Goal: Information Seeking & Learning: Learn about a topic

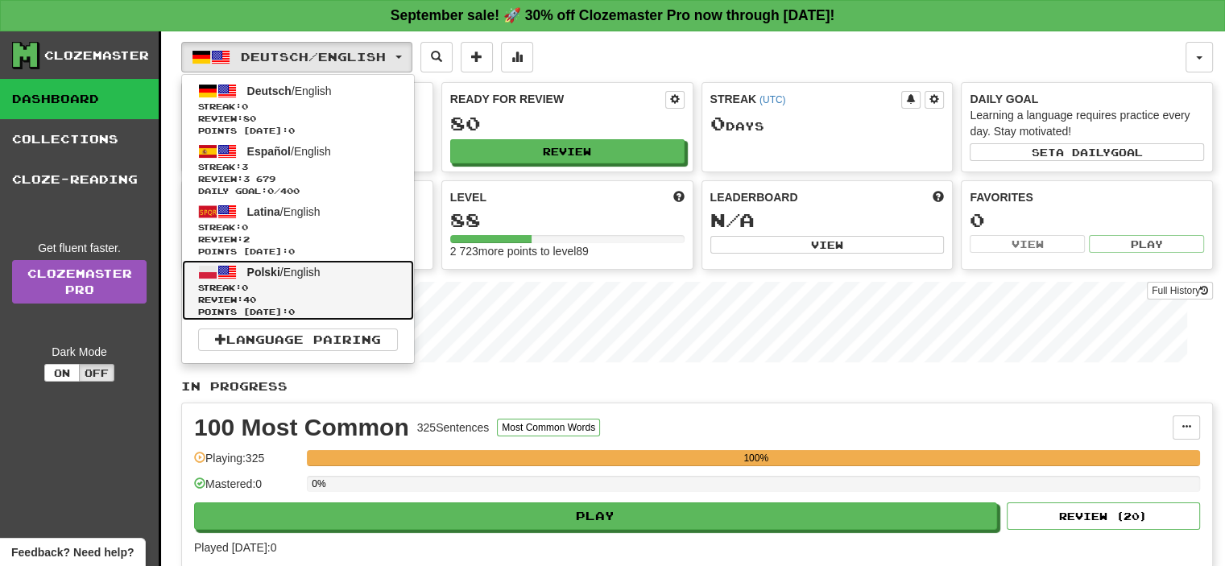
click at [316, 263] on link "Polski / English Streak: 0 Review: 40 Points [DATE]: 0" at bounding box center [298, 290] width 232 height 60
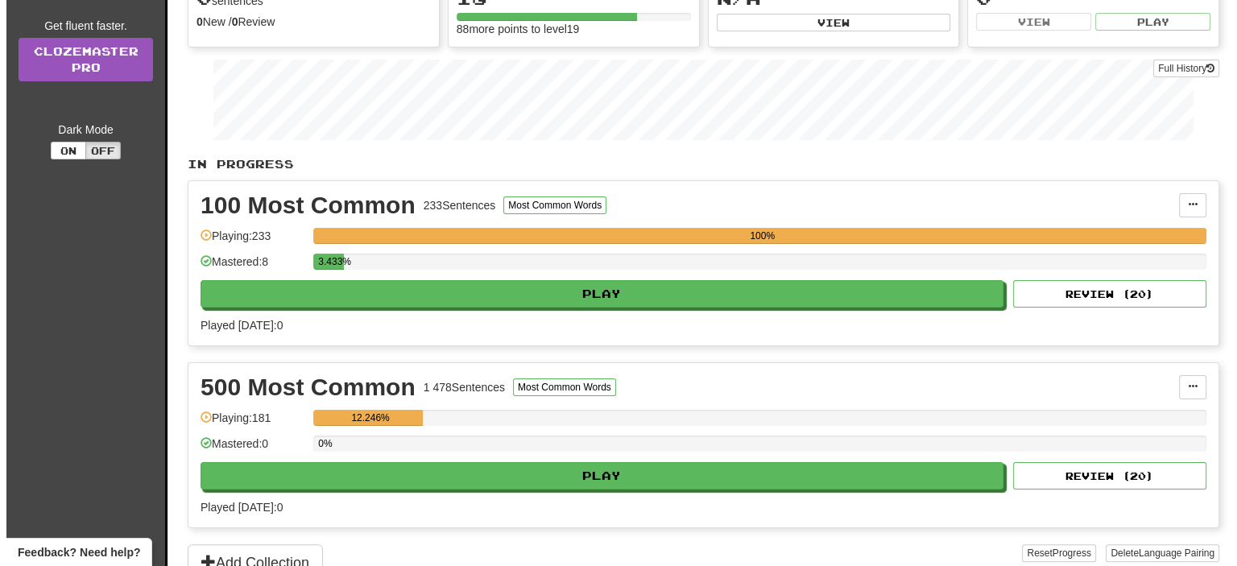
scroll to position [322, 0]
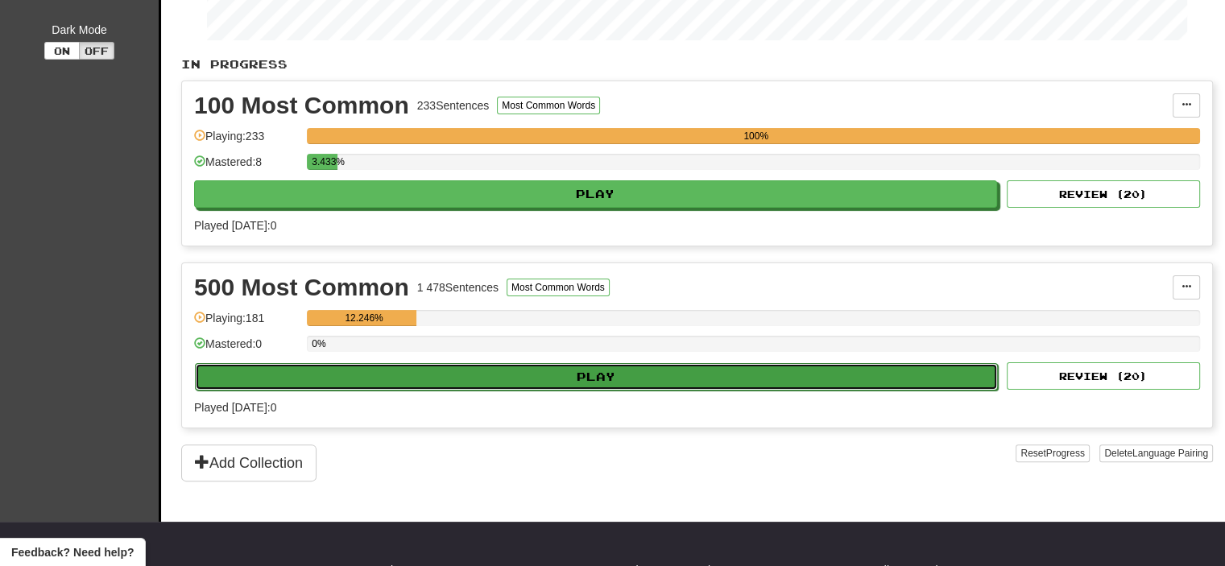
click at [458, 382] on button "Play" at bounding box center [596, 376] width 803 height 27
select select "**"
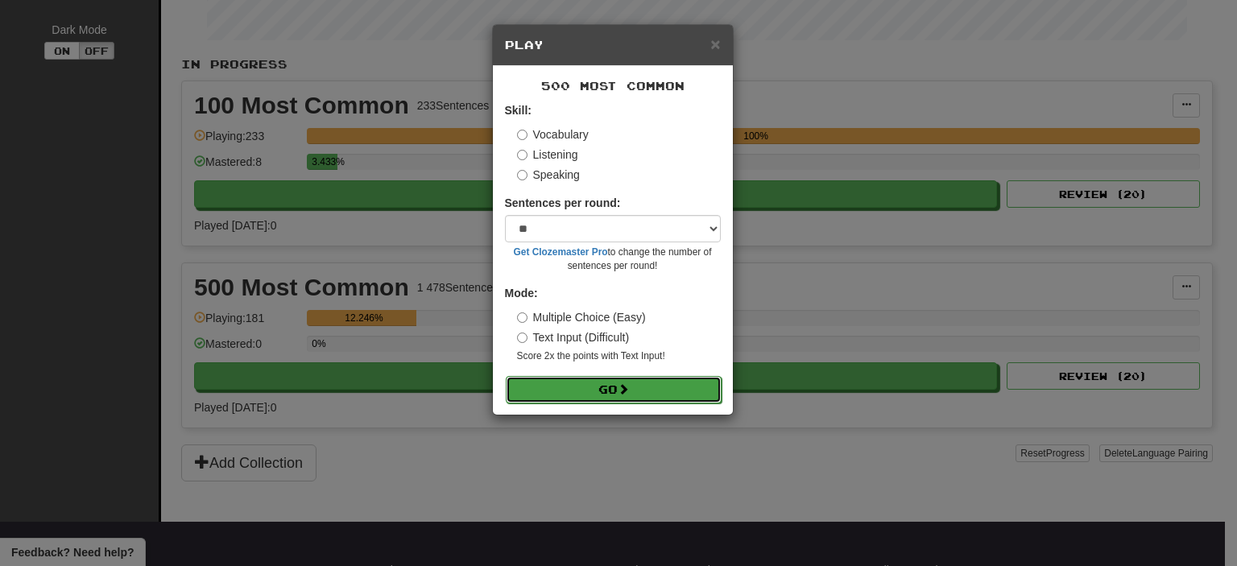
click at [581, 395] on button "Go" at bounding box center [614, 389] width 216 height 27
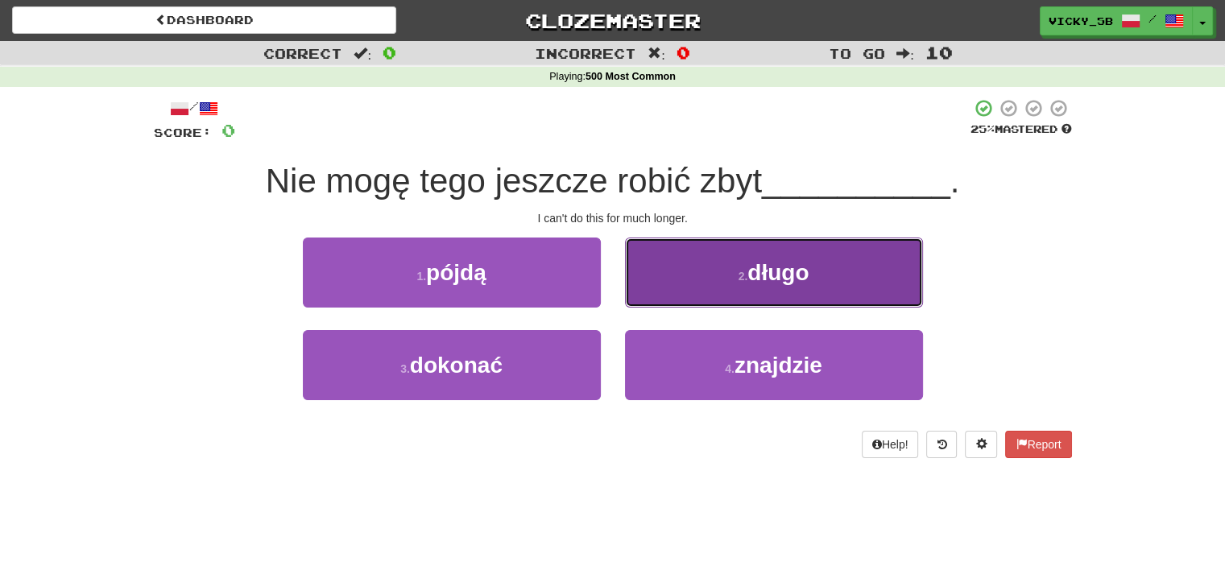
click at [850, 295] on button "2 . długo" at bounding box center [774, 272] width 298 height 70
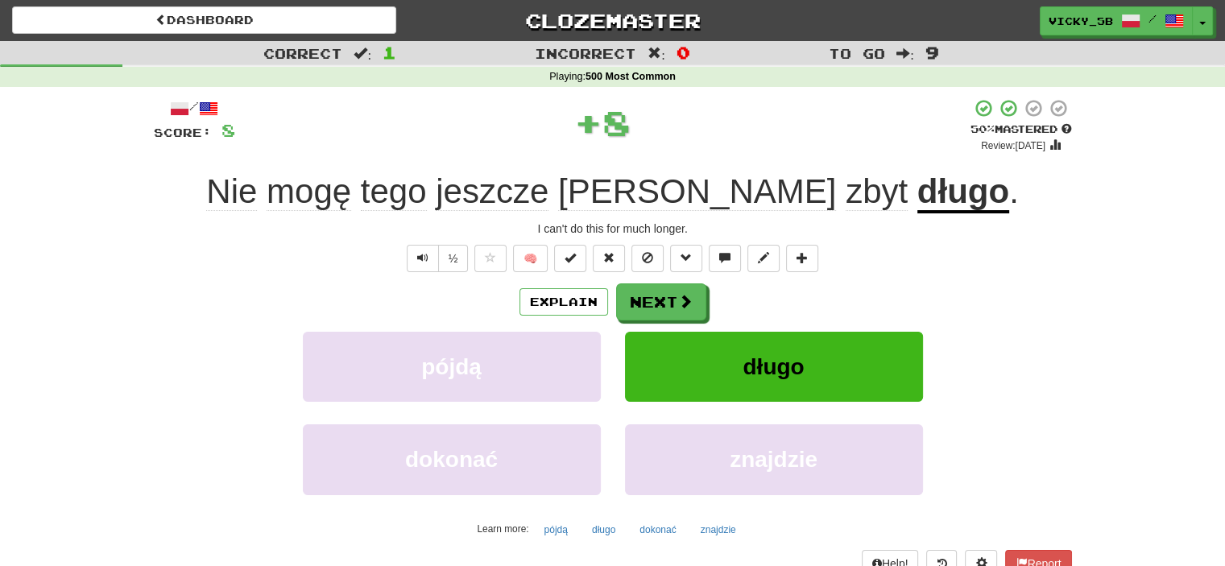
click at [696, 281] on div "/ Score: 8 + 8 50 % Mastered Review: 2025-09-26 Nie mogę tego jeszcze robić zby…" at bounding box center [613, 350] width 918 height 505
click at [692, 292] on button "Next" at bounding box center [662, 302] width 90 height 37
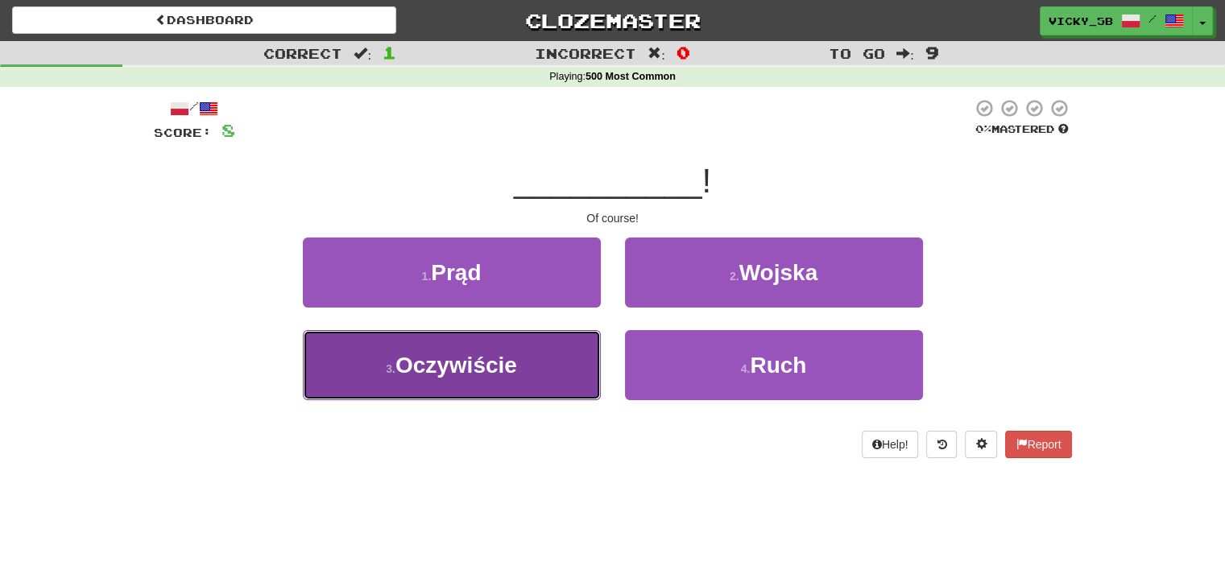
click at [554, 370] on button "3 . Oczywiście" at bounding box center [452, 365] width 298 height 70
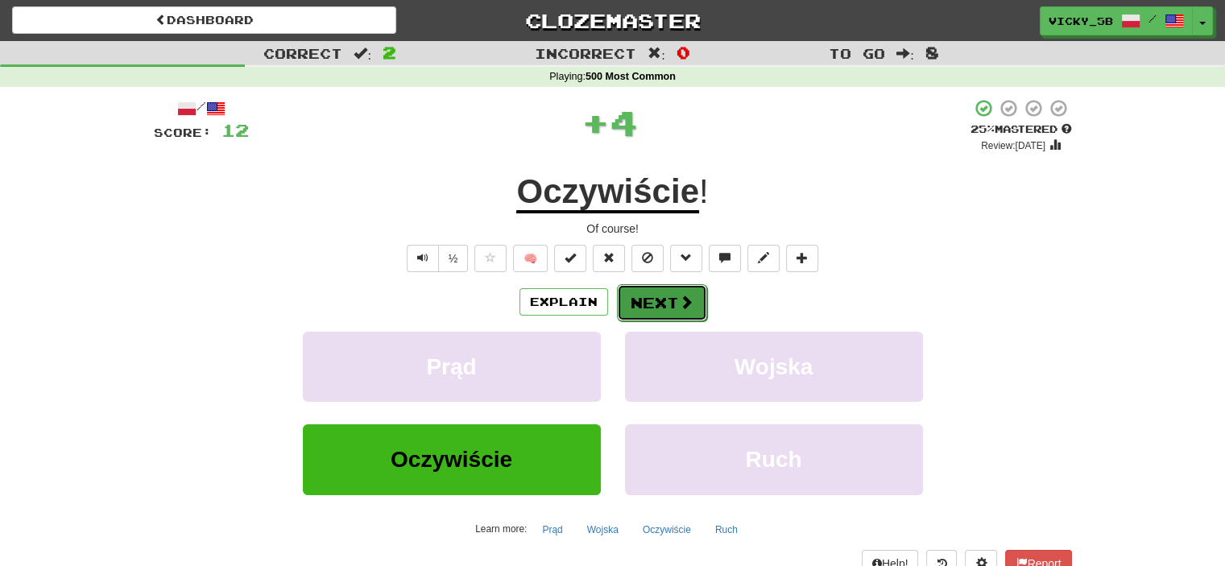
click at [663, 296] on button "Next" at bounding box center [662, 302] width 90 height 37
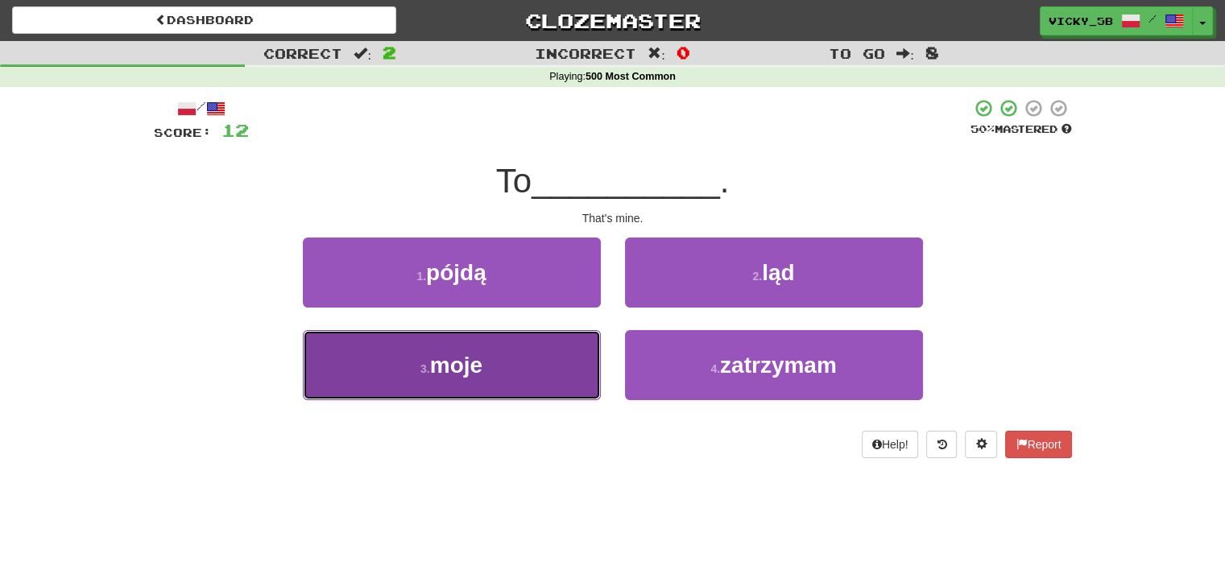
click at [593, 362] on button "3 . moje" at bounding box center [452, 365] width 298 height 70
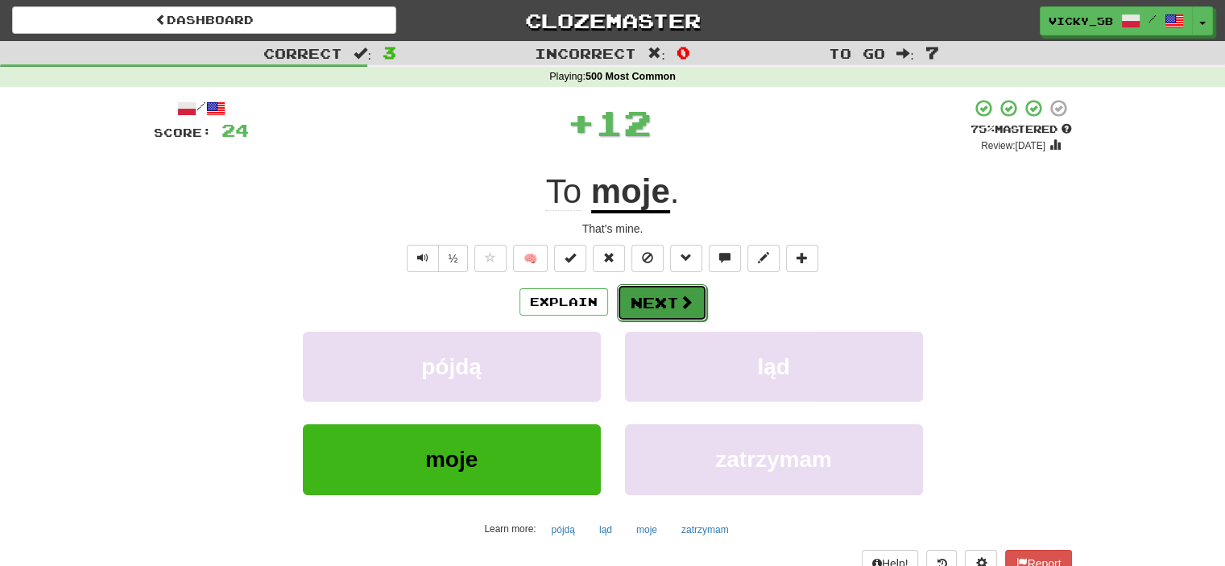
click at [676, 310] on button "Next" at bounding box center [662, 302] width 90 height 37
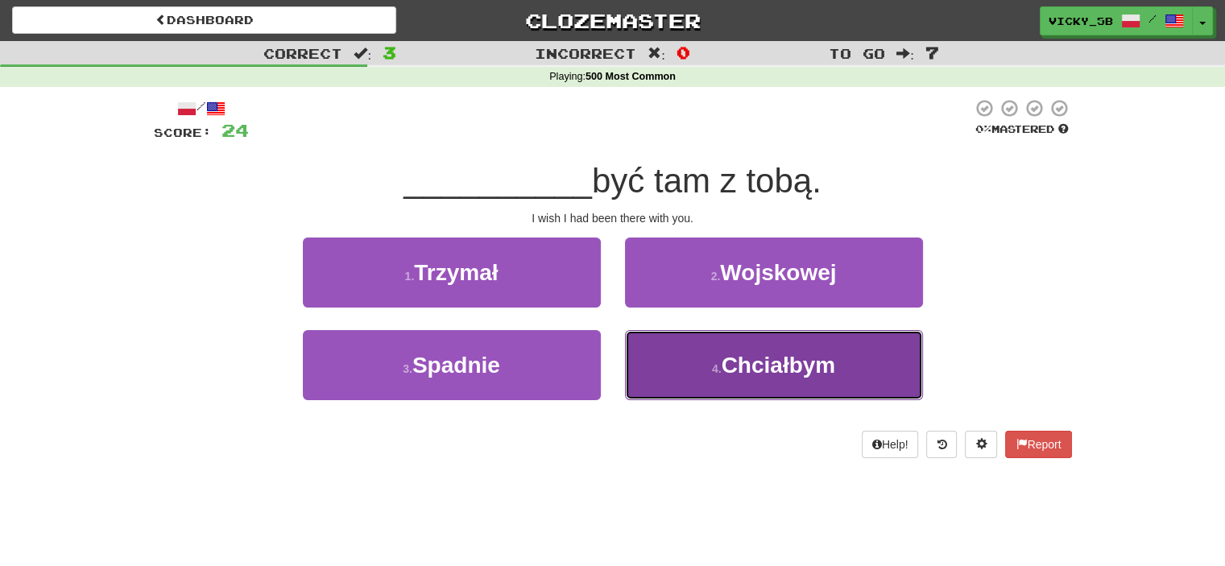
click at [657, 353] on button "4 . Chciałbym" at bounding box center [774, 365] width 298 height 70
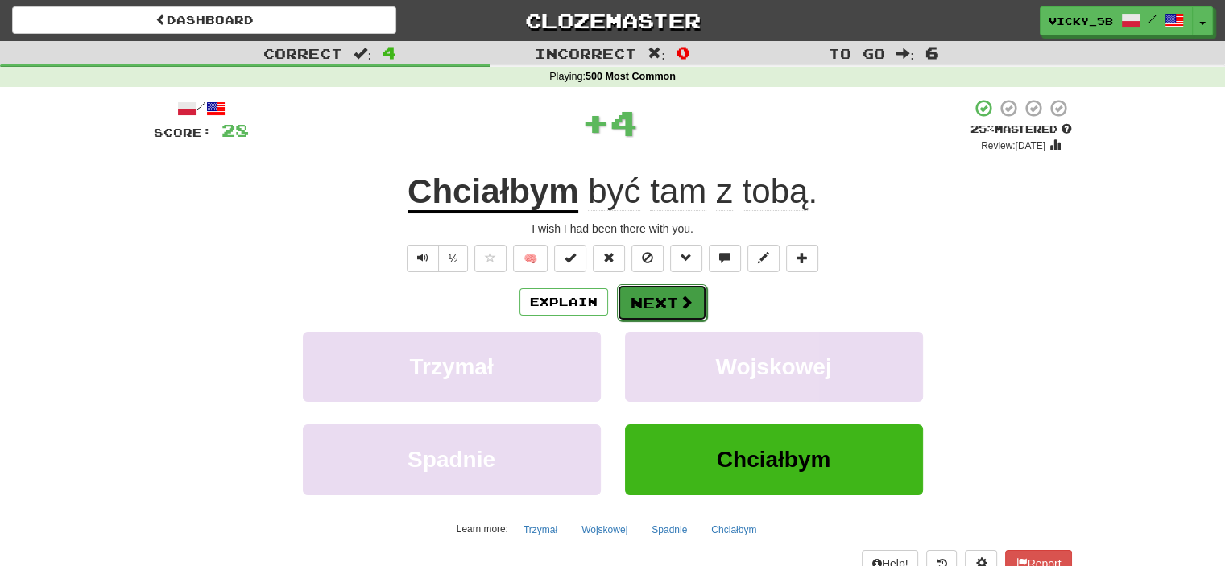
click at [667, 305] on button "Next" at bounding box center [662, 302] width 90 height 37
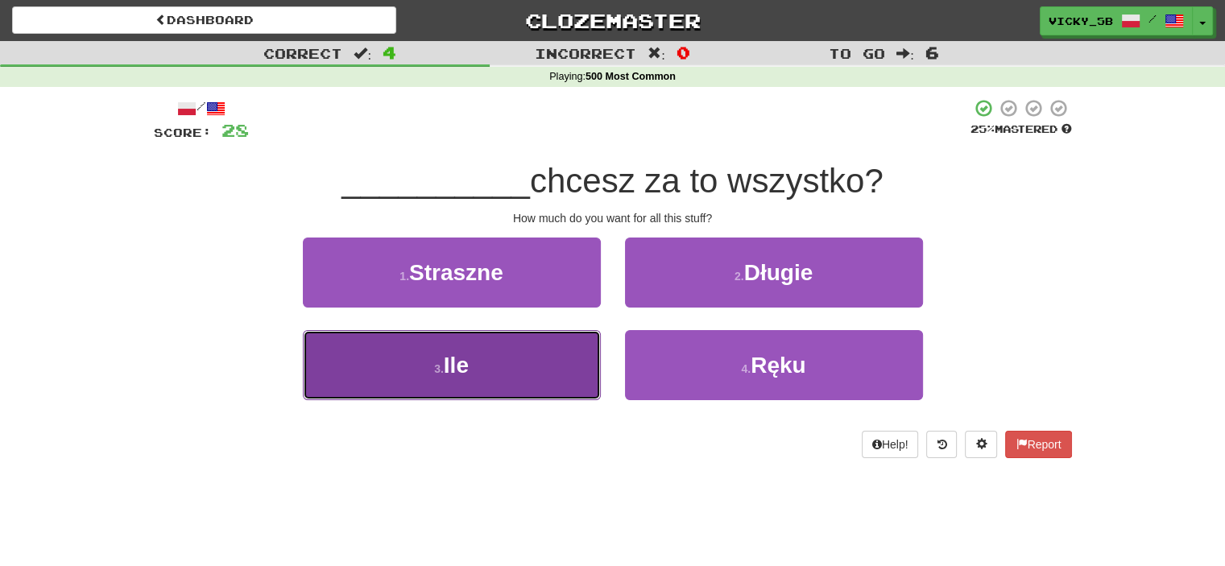
click at [568, 347] on button "3 . Ile" at bounding box center [452, 365] width 298 height 70
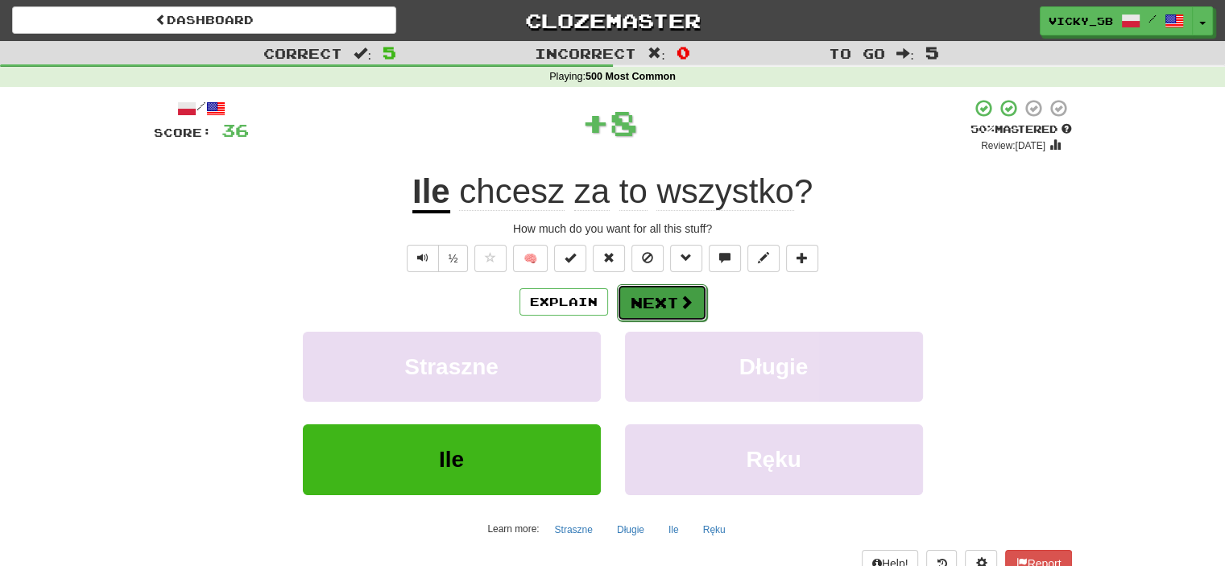
click at [679, 291] on button "Next" at bounding box center [662, 302] width 90 height 37
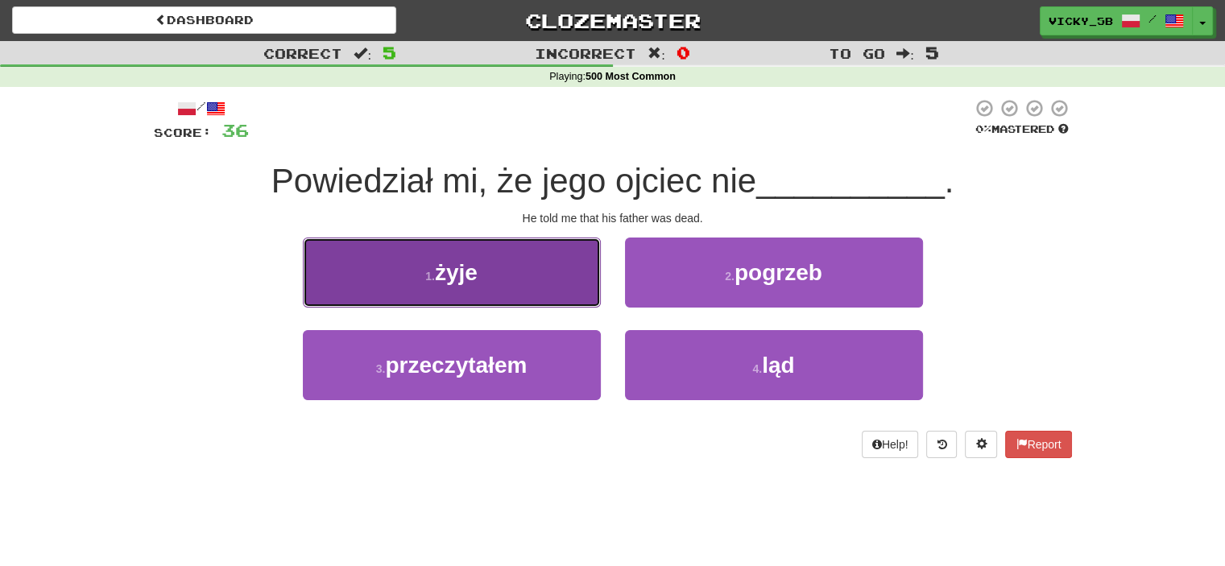
click at [468, 244] on button "1 . żyje" at bounding box center [452, 272] width 298 height 70
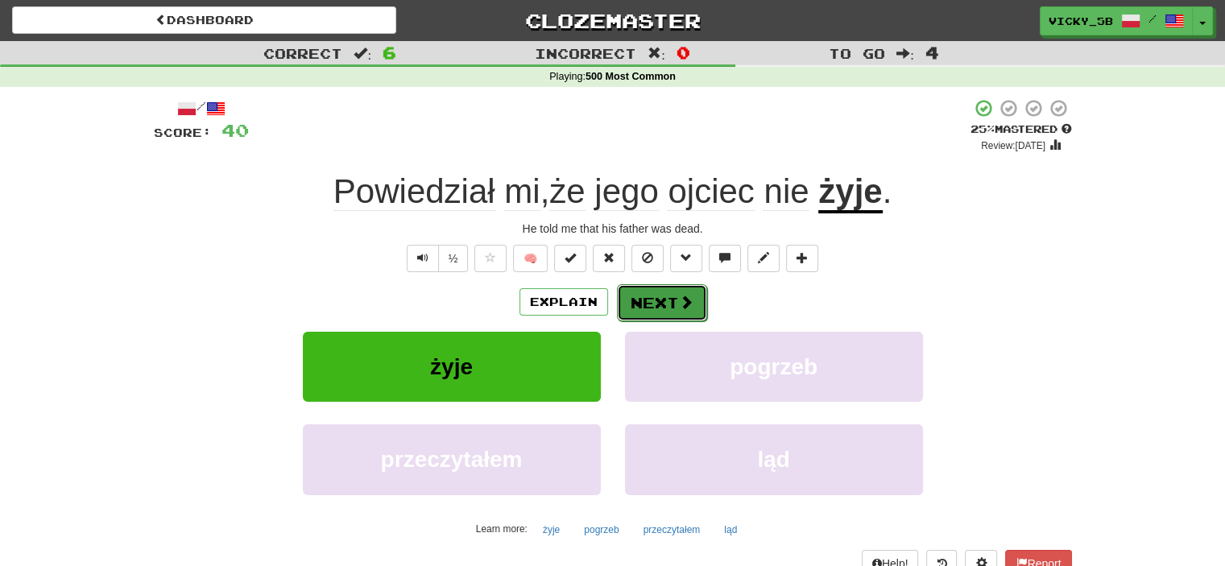
click at [639, 292] on button "Next" at bounding box center [662, 302] width 90 height 37
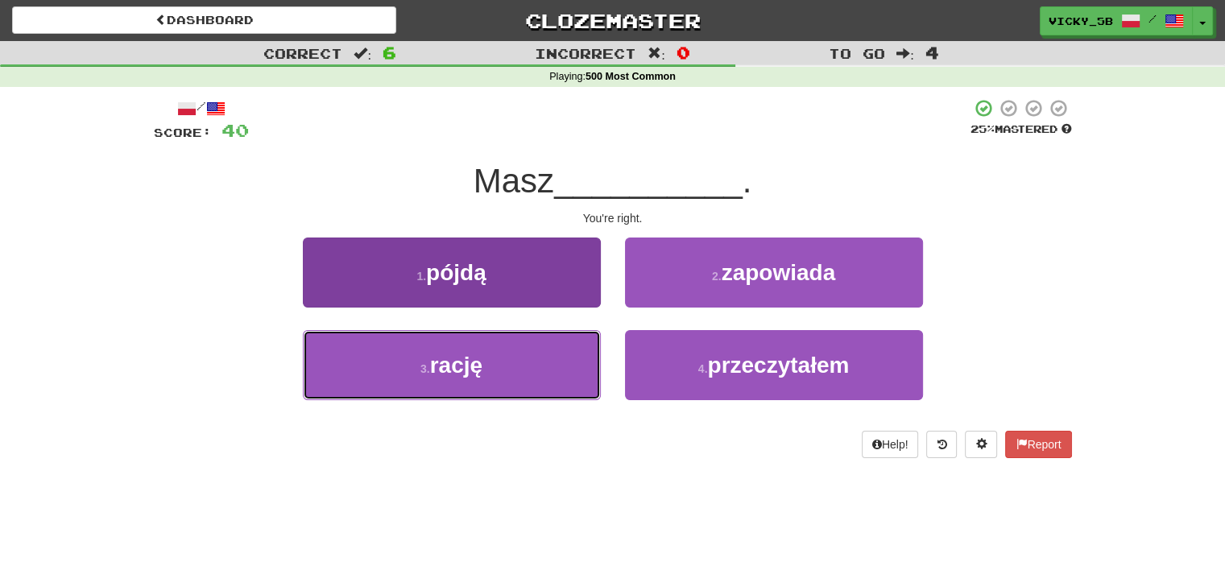
click at [525, 378] on button "3 . rację" at bounding box center [452, 365] width 298 height 70
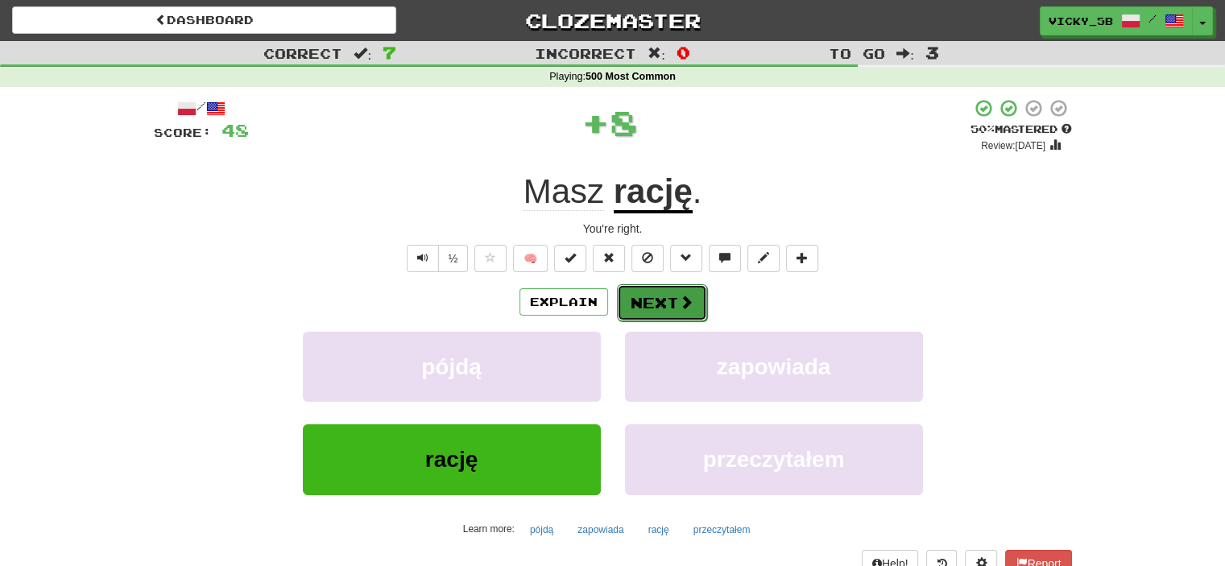
click at [637, 297] on button "Next" at bounding box center [662, 302] width 90 height 37
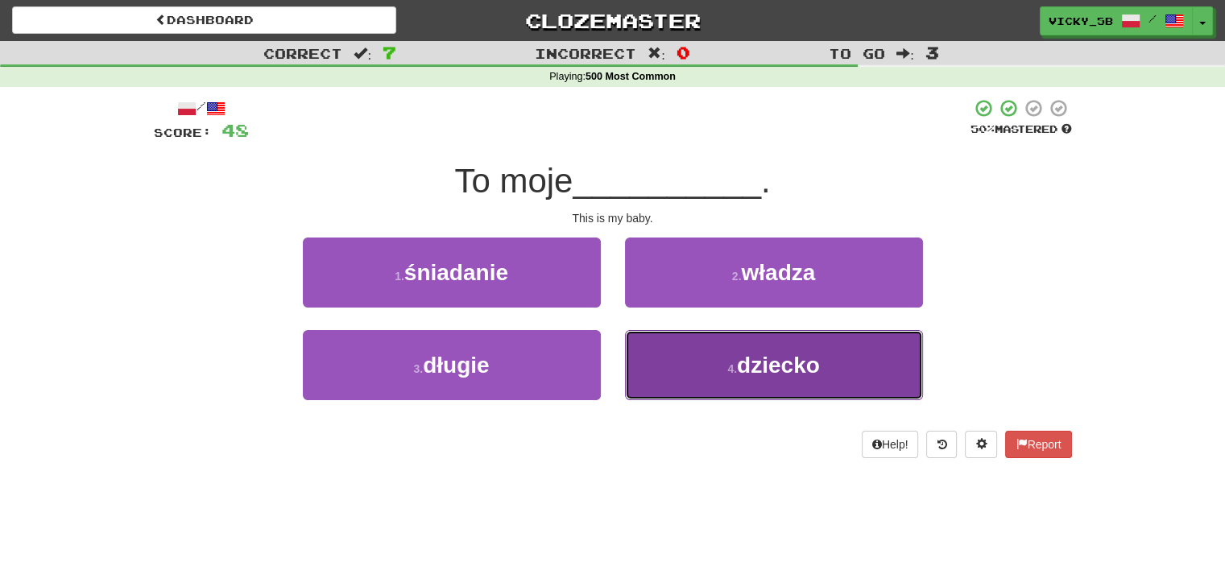
click at [684, 353] on button "4 . dziecko" at bounding box center [774, 365] width 298 height 70
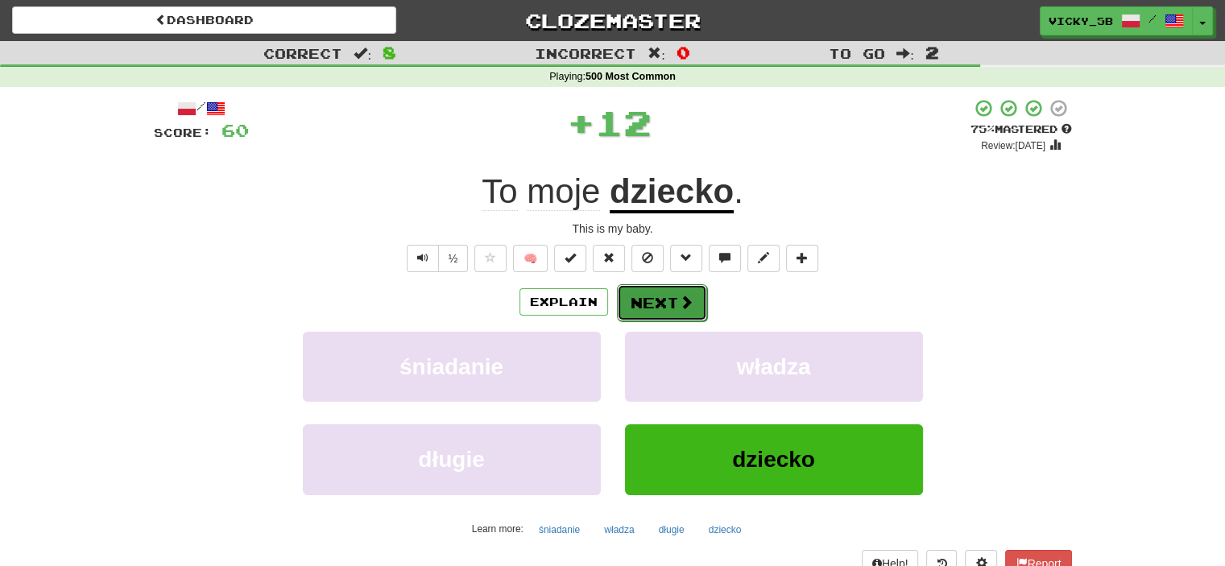
click at [677, 313] on button "Next" at bounding box center [662, 302] width 90 height 37
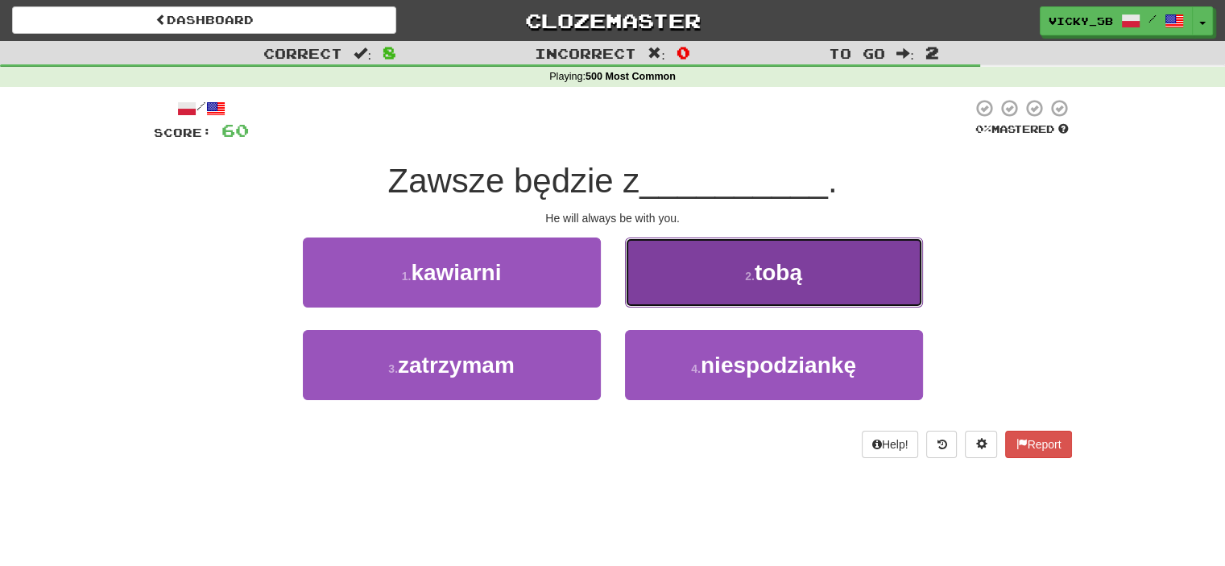
click at [679, 279] on button "2 . tobą" at bounding box center [774, 272] width 298 height 70
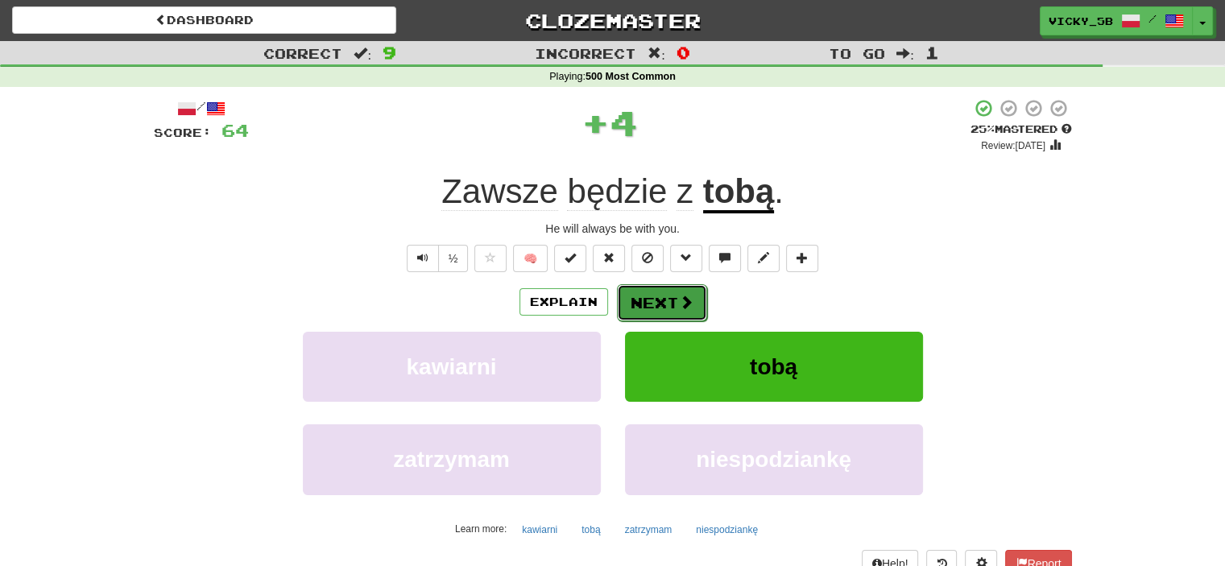
click at [634, 310] on button "Next" at bounding box center [662, 302] width 90 height 37
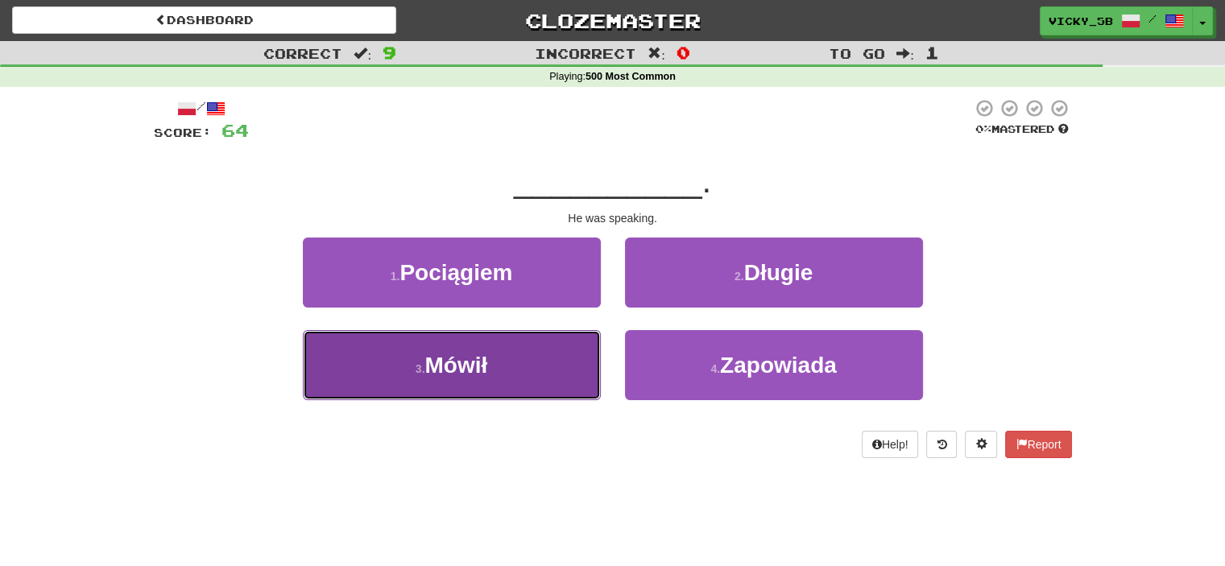
click at [457, 380] on button "3 . Mówił" at bounding box center [452, 365] width 298 height 70
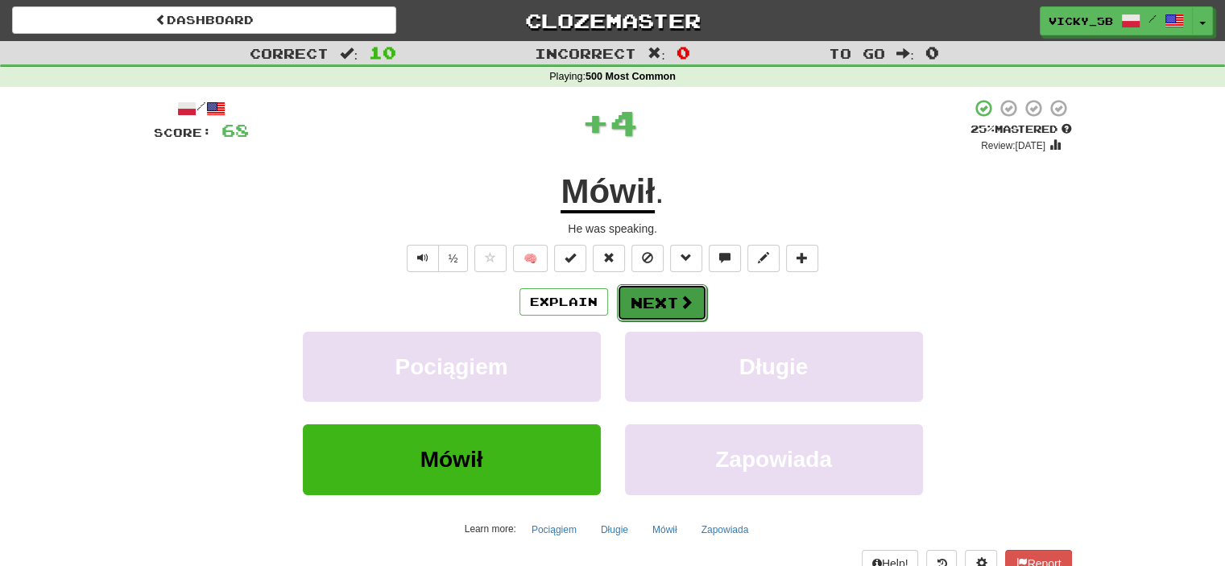
click at [647, 308] on button "Next" at bounding box center [662, 302] width 90 height 37
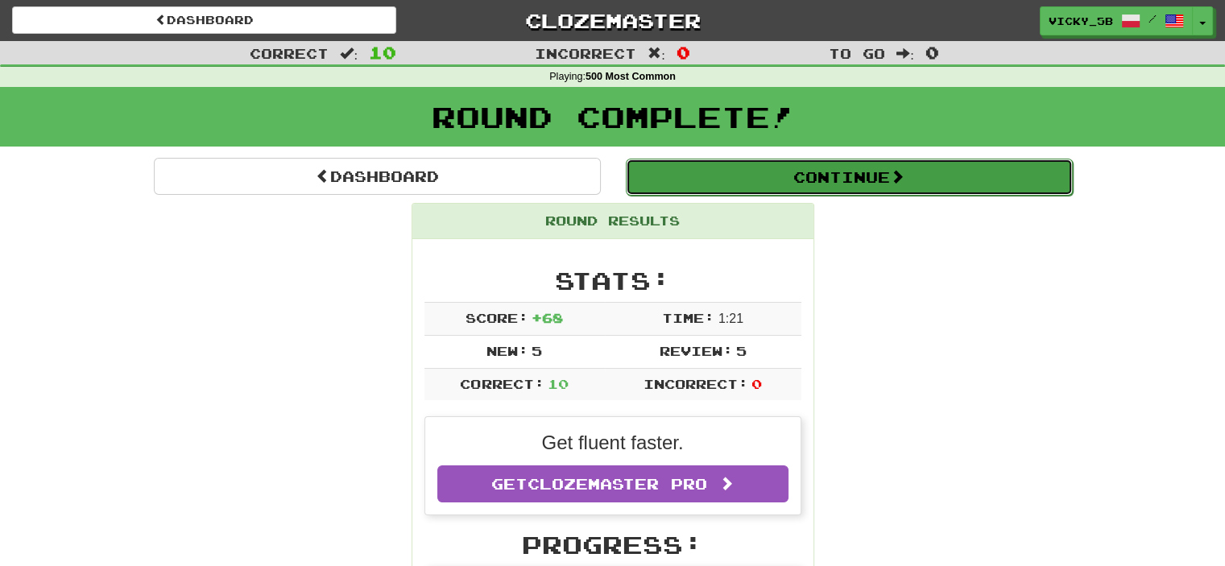
click at [750, 186] on button "Continue" at bounding box center [849, 177] width 447 height 37
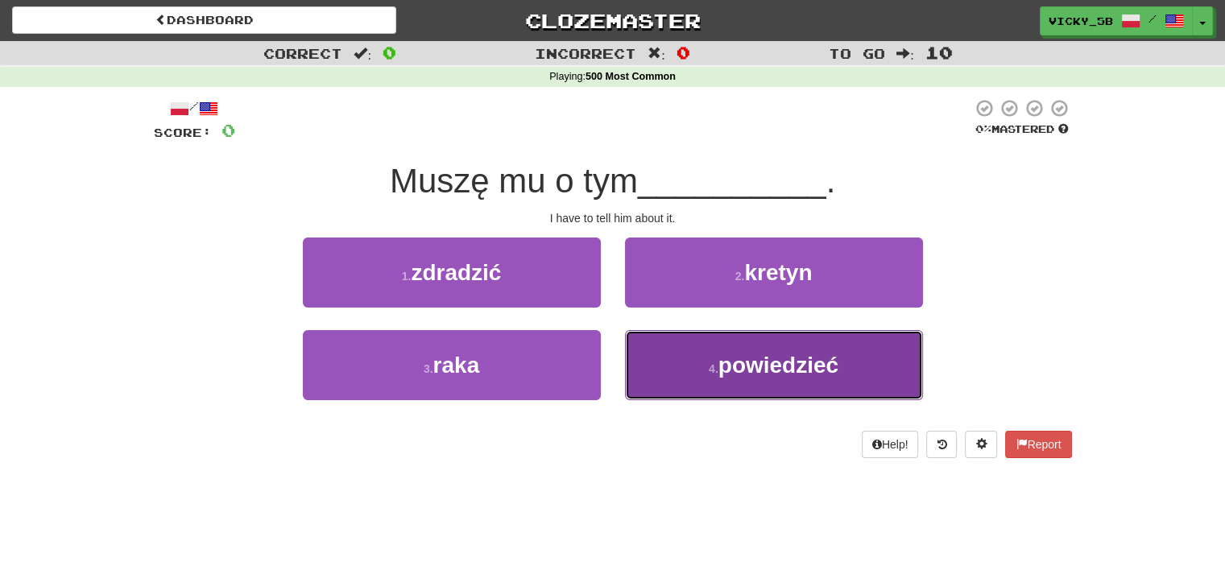
click at [831, 376] on span "powiedzieć" at bounding box center [778, 365] width 120 height 25
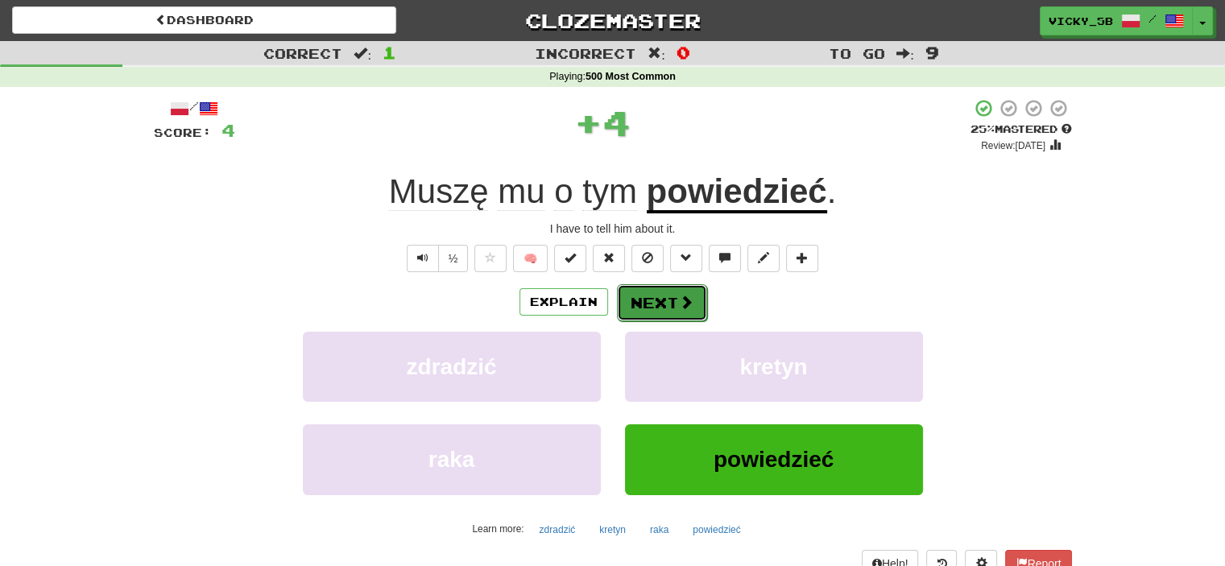
click at [671, 312] on button "Next" at bounding box center [662, 302] width 90 height 37
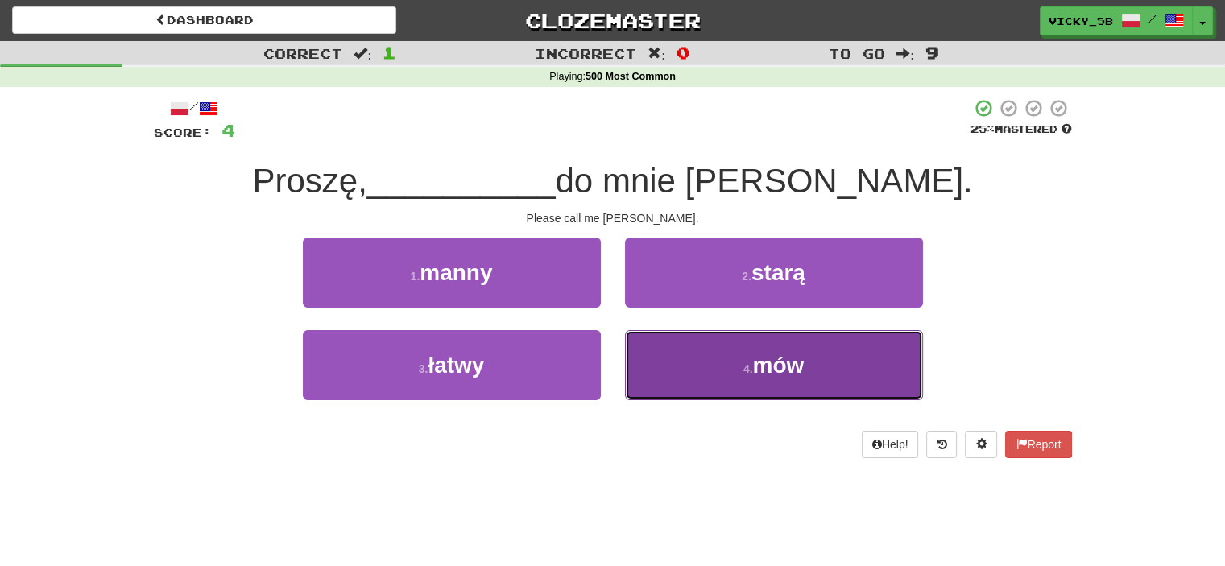
click at [862, 378] on button "4 . mów" at bounding box center [774, 365] width 298 height 70
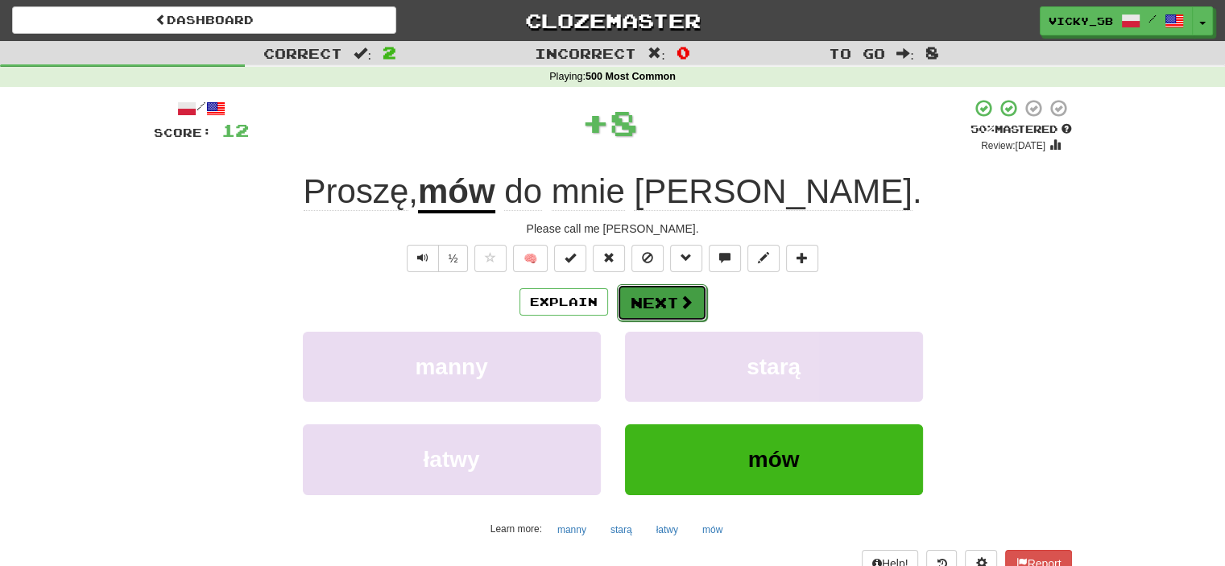
click at [686, 299] on span at bounding box center [686, 302] width 14 height 14
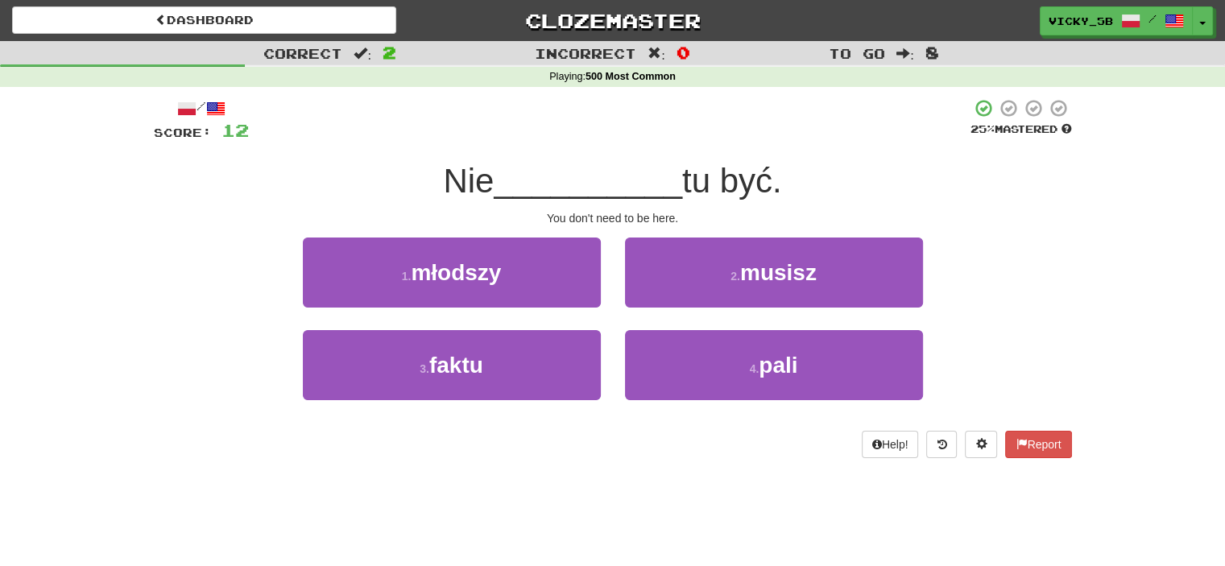
click at [864, 315] on div "2 . musisz" at bounding box center [774, 283] width 322 height 93
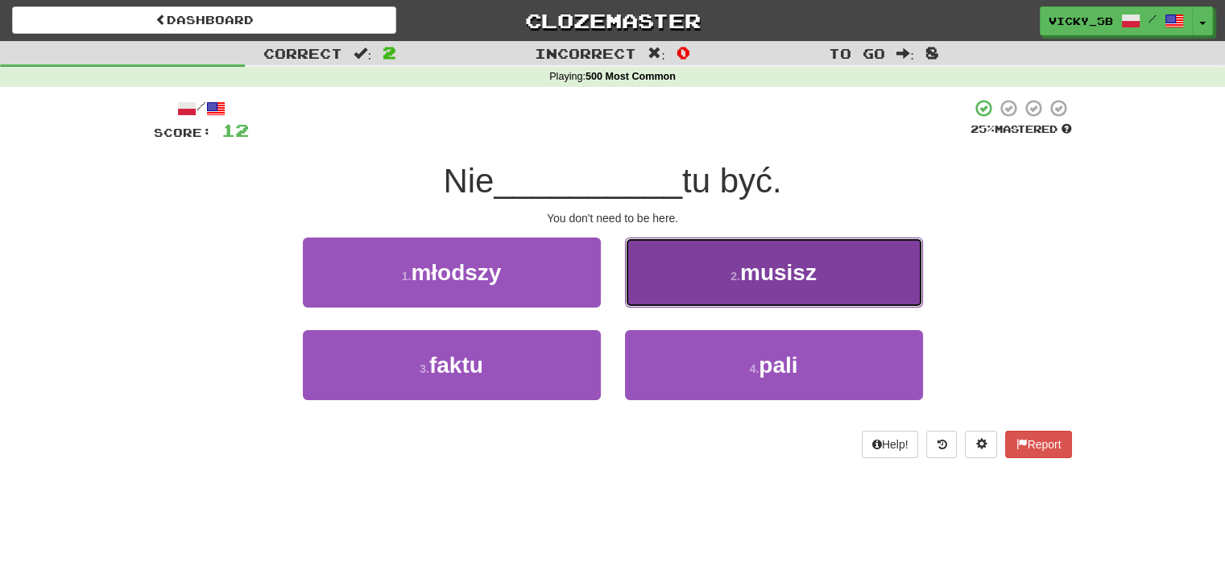
click at [857, 290] on button "2 . musisz" at bounding box center [774, 272] width 298 height 70
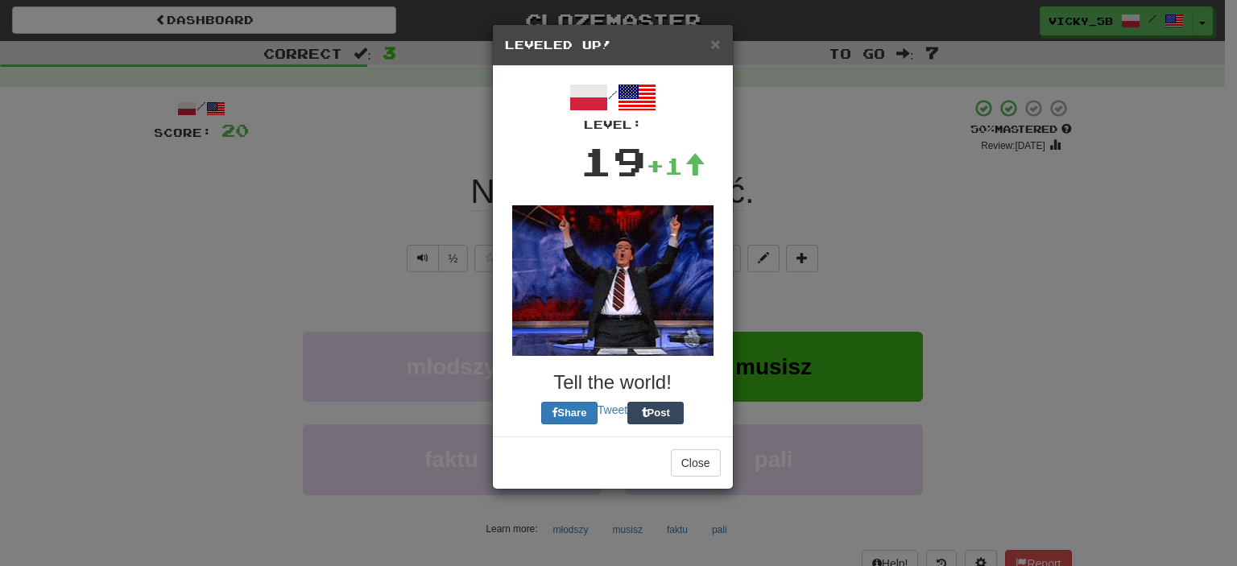
click at [721, 462] on div "Close" at bounding box center [613, 462] width 240 height 52
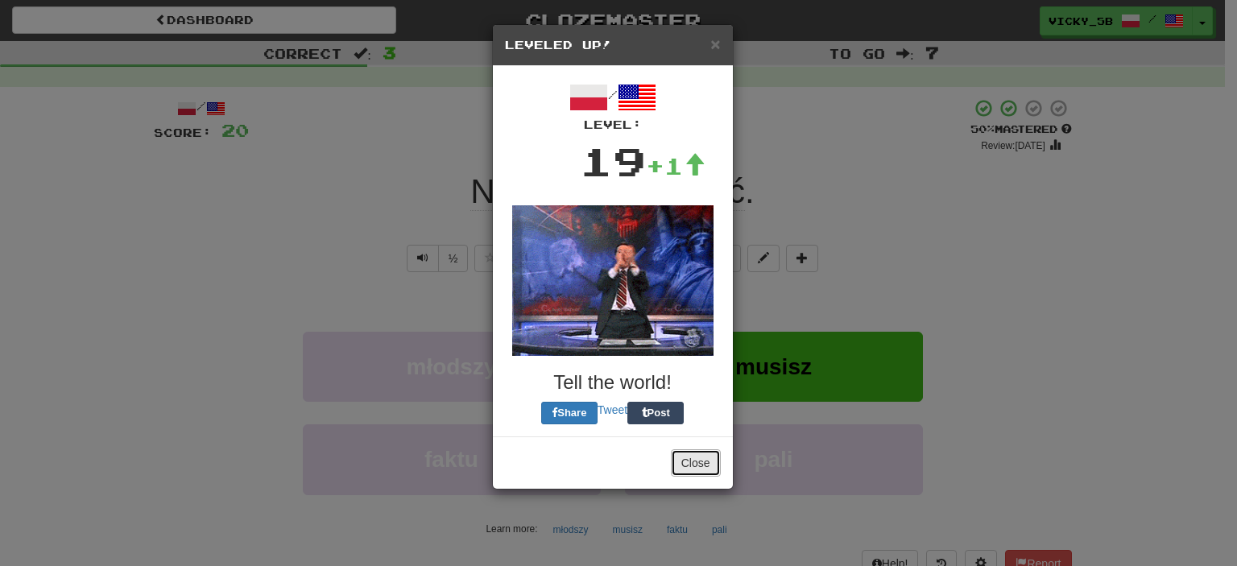
click at [718, 464] on button "Close" at bounding box center [696, 462] width 50 height 27
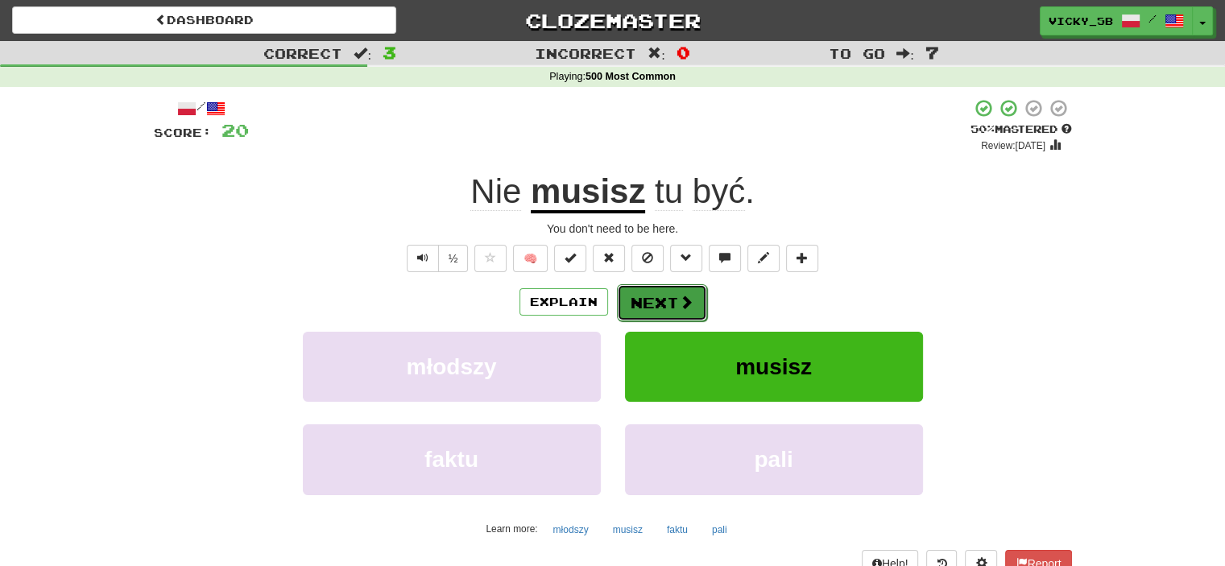
click at [638, 305] on button "Next" at bounding box center [662, 302] width 90 height 37
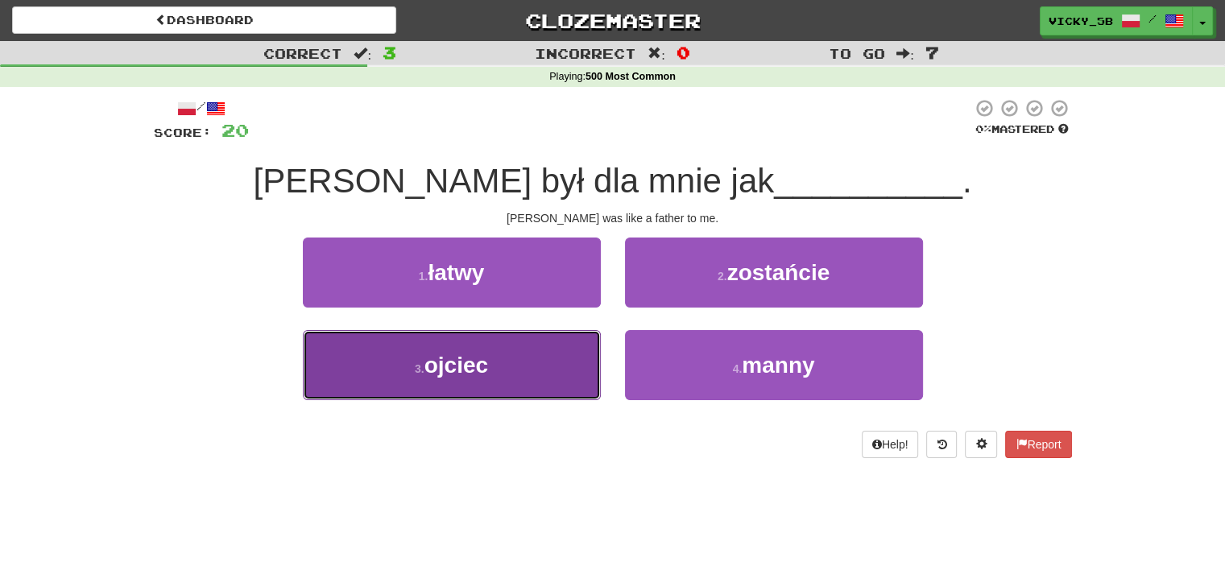
click at [498, 390] on button "3 . ojciec" at bounding box center [452, 365] width 298 height 70
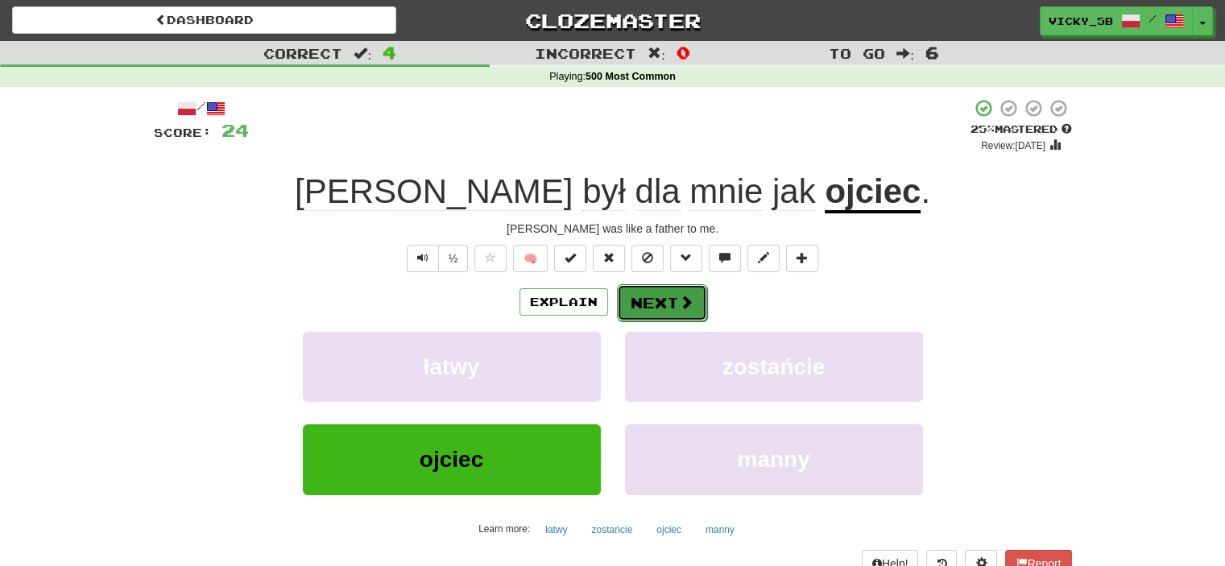
click at [678, 312] on button "Next" at bounding box center [662, 302] width 90 height 37
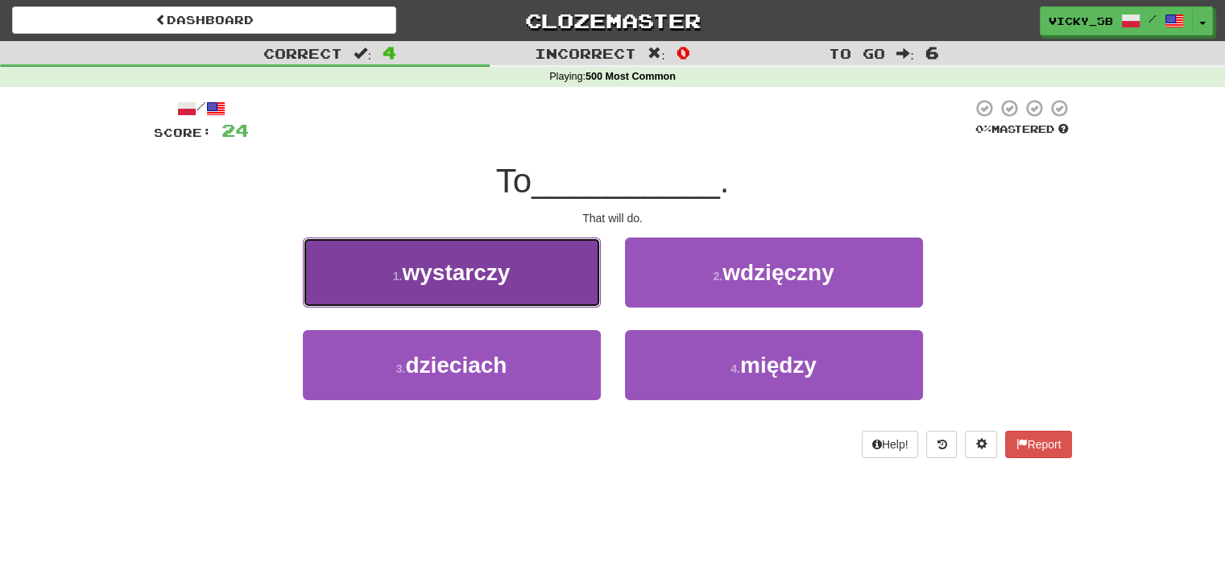
click at [490, 284] on span "wystarczy" at bounding box center [456, 272] width 108 height 25
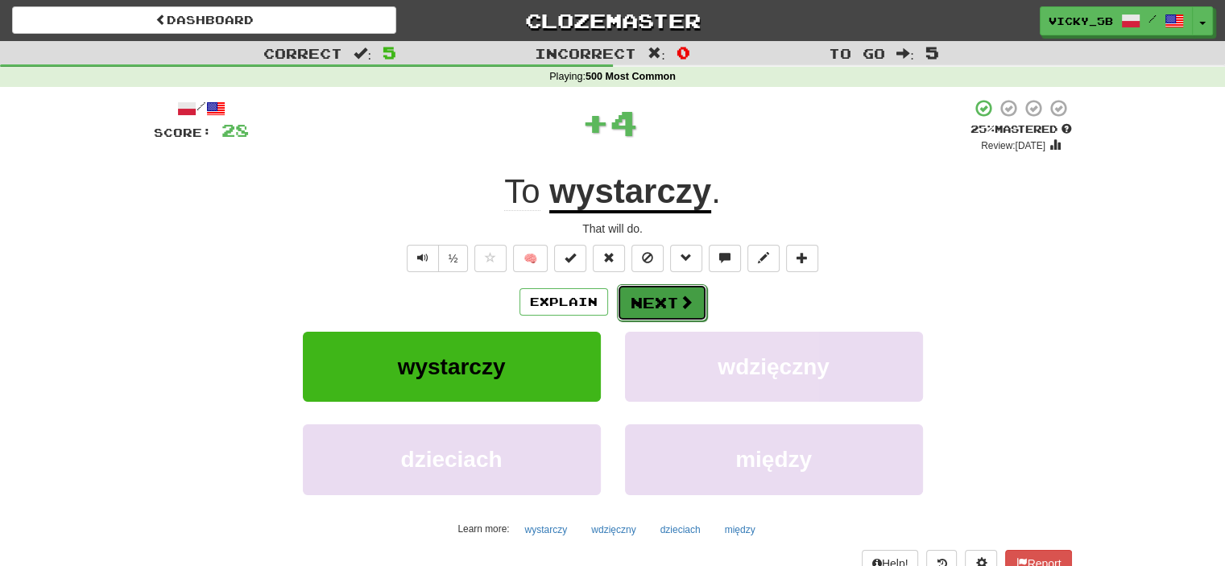
click at [663, 301] on button "Next" at bounding box center [662, 302] width 90 height 37
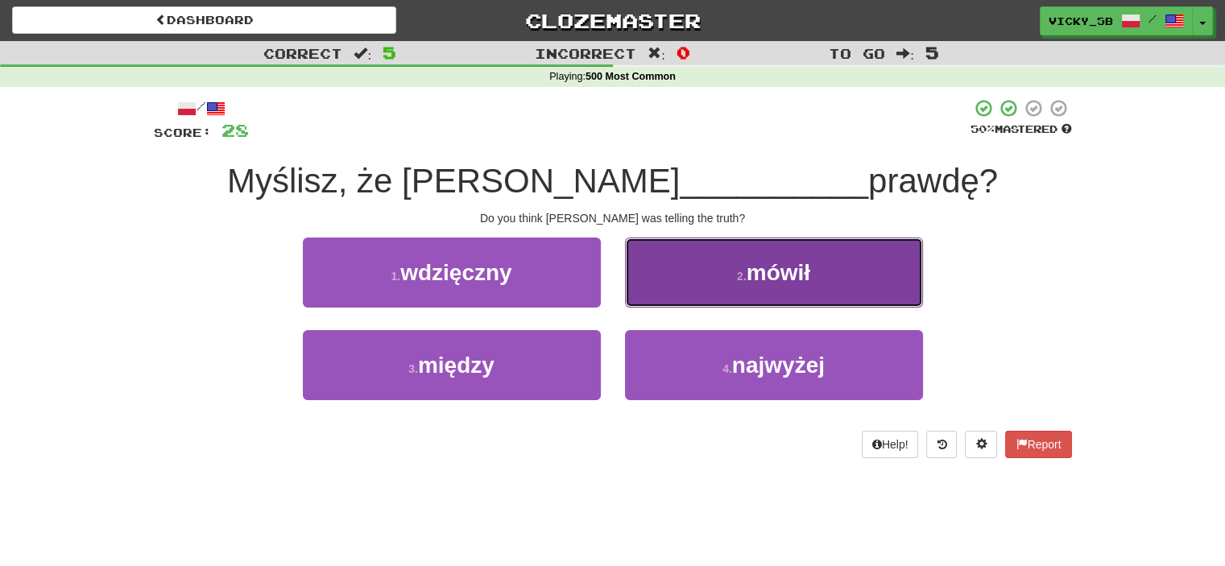
click at [736, 299] on button "2 . mówił" at bounding box center [774, 272] width 298 height 70
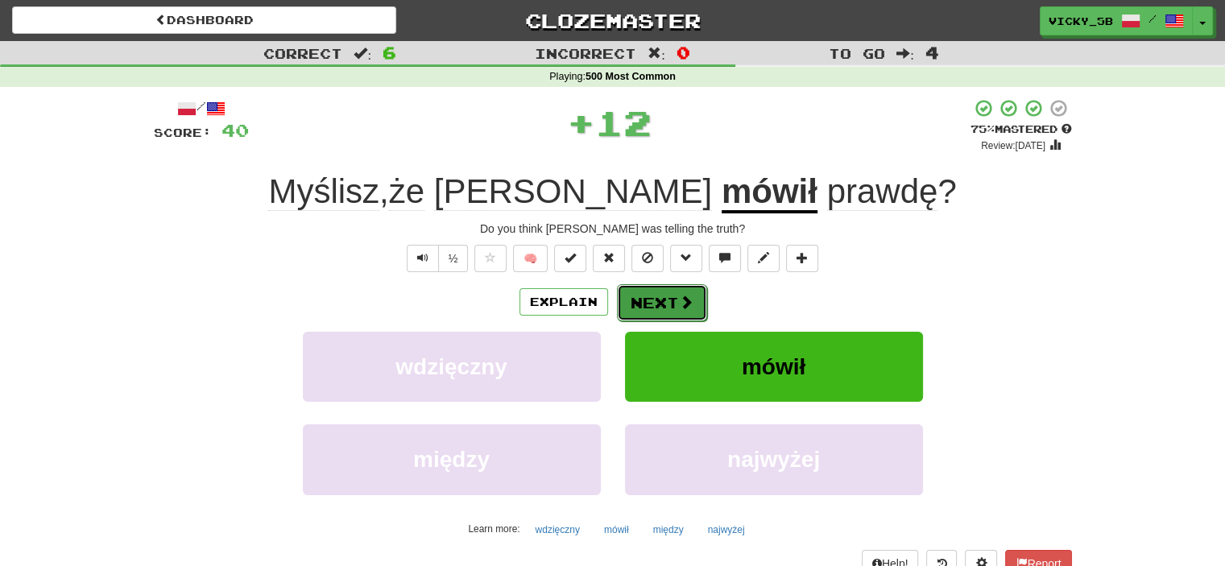
click at [655, 300] on button "Next" at bounding box center [662, 302] width 90 height 37
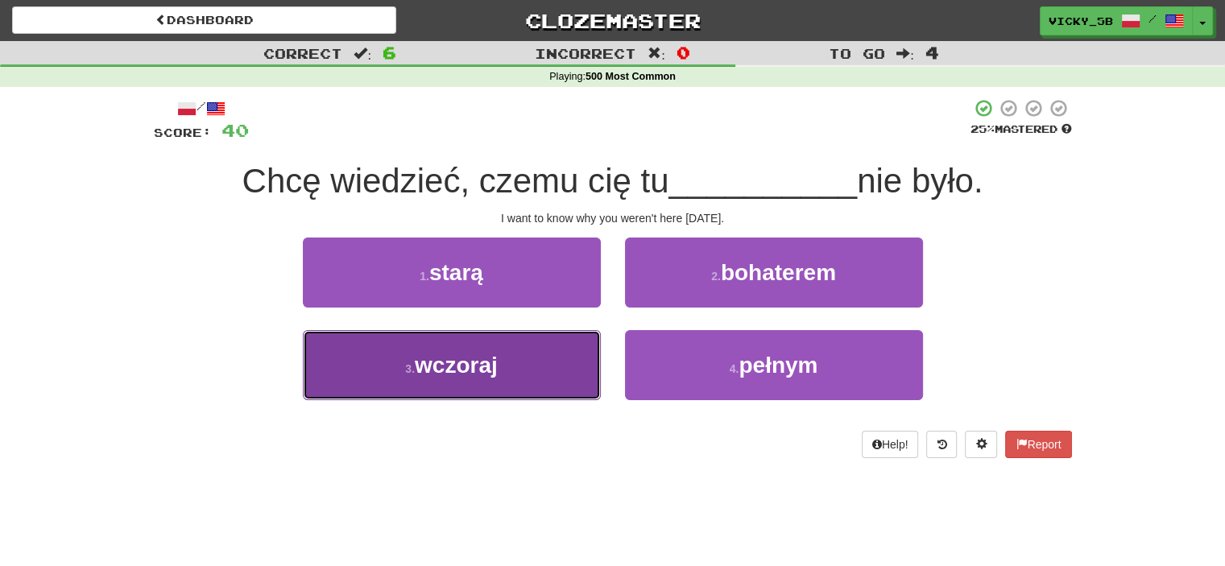
click at [514, 372] on button "3 . wczoraj" at bounding box center [452, 365] width 298 height 70
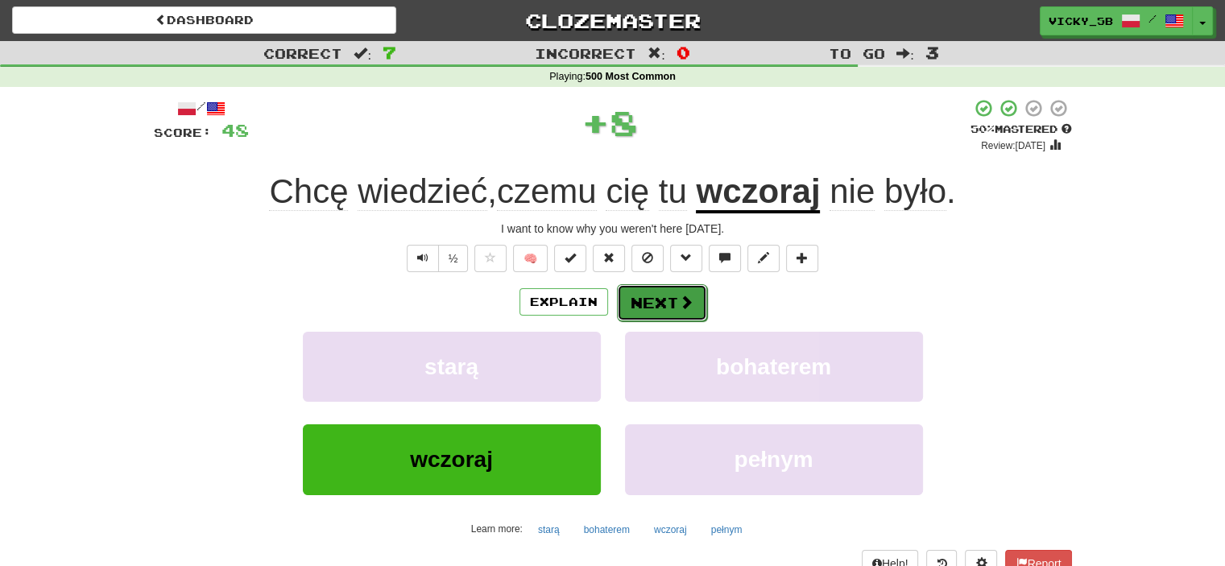
click at [660, 305] on button "Next" at bounding box center [662, 302] width 90 height 37
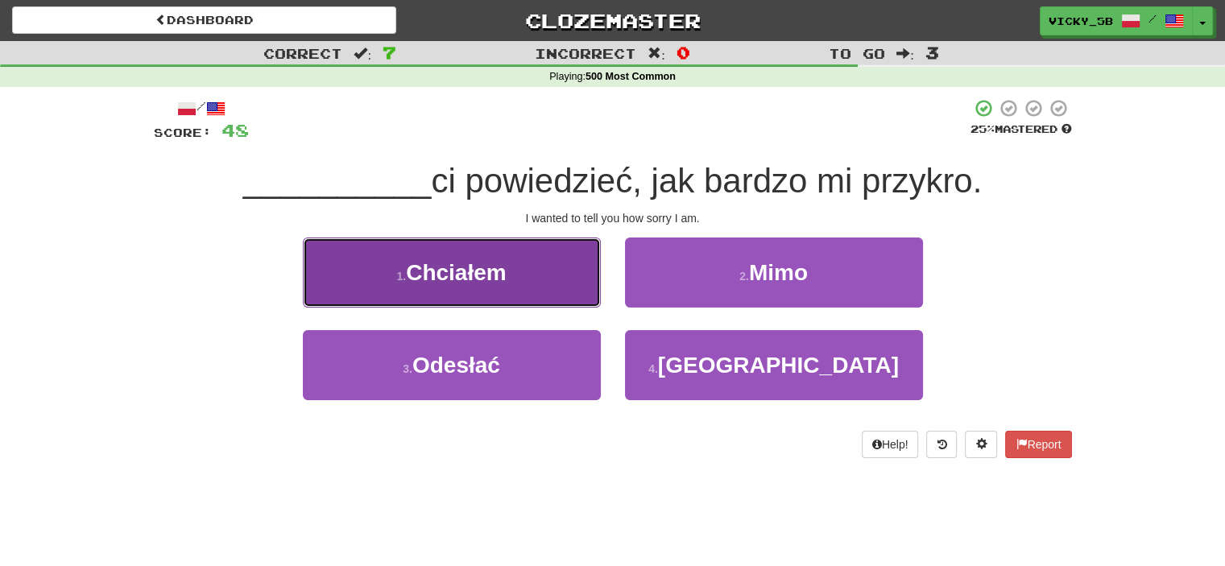
click at [551, 299] on button "1 . Chciałem" at bounding box center [452, 272] width 298 height 70
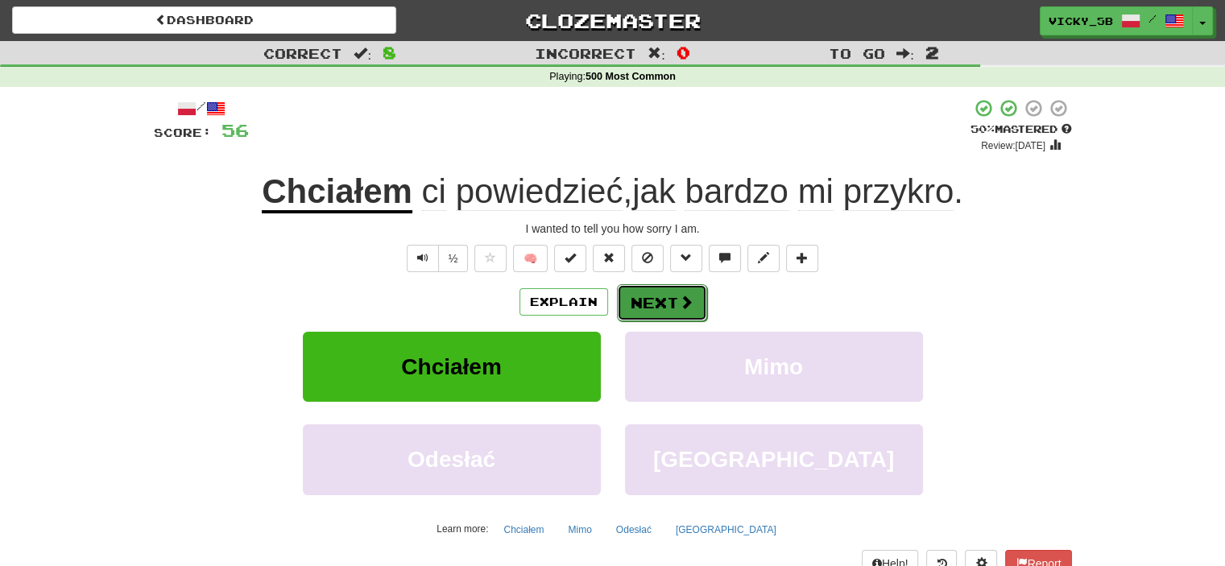
click at [680, 295] on span at bounding box center [686, 302] width 14 height 14
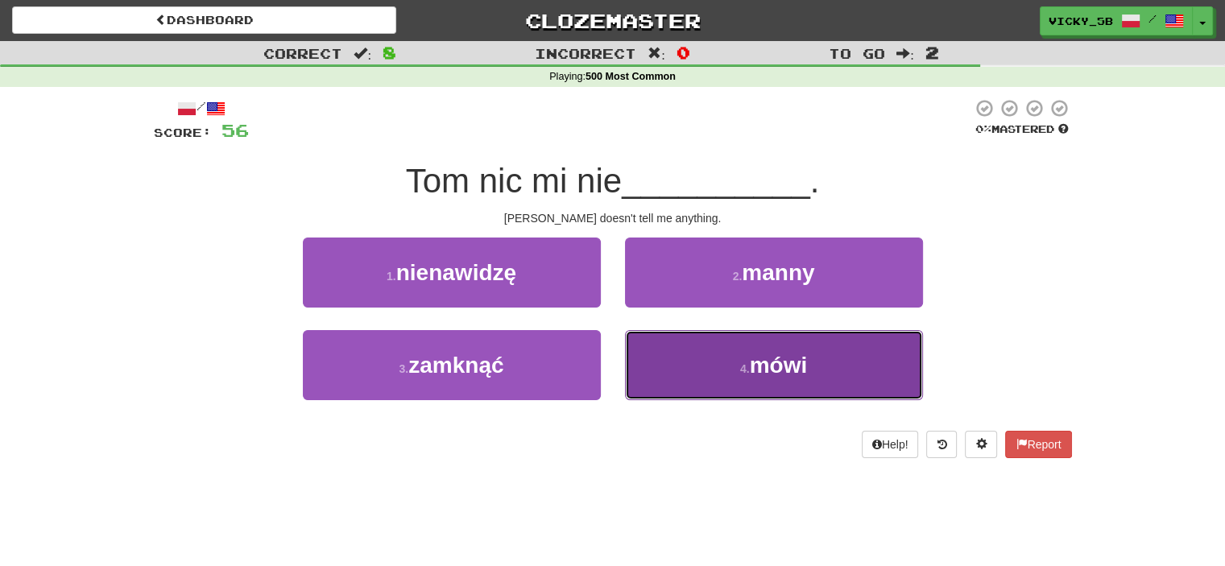
click at [783, 384] on button "4 . mówi" at bounding box center [774, 365] width 298 height 70
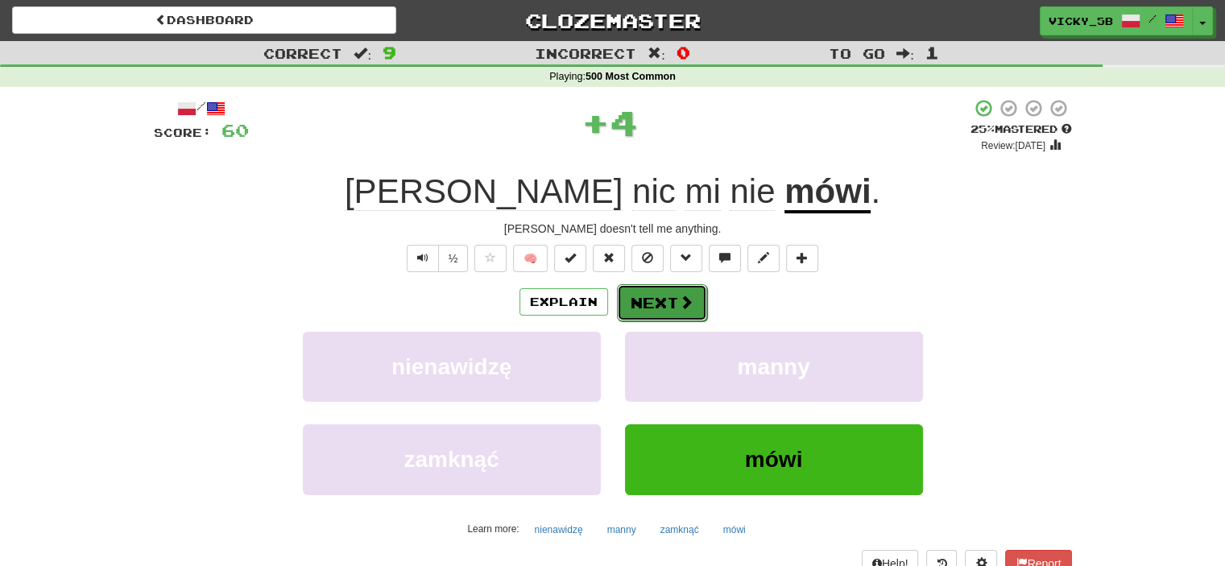
click at [699, 312] on button "Next" at bounding box center [662, 302] width 90 height 37
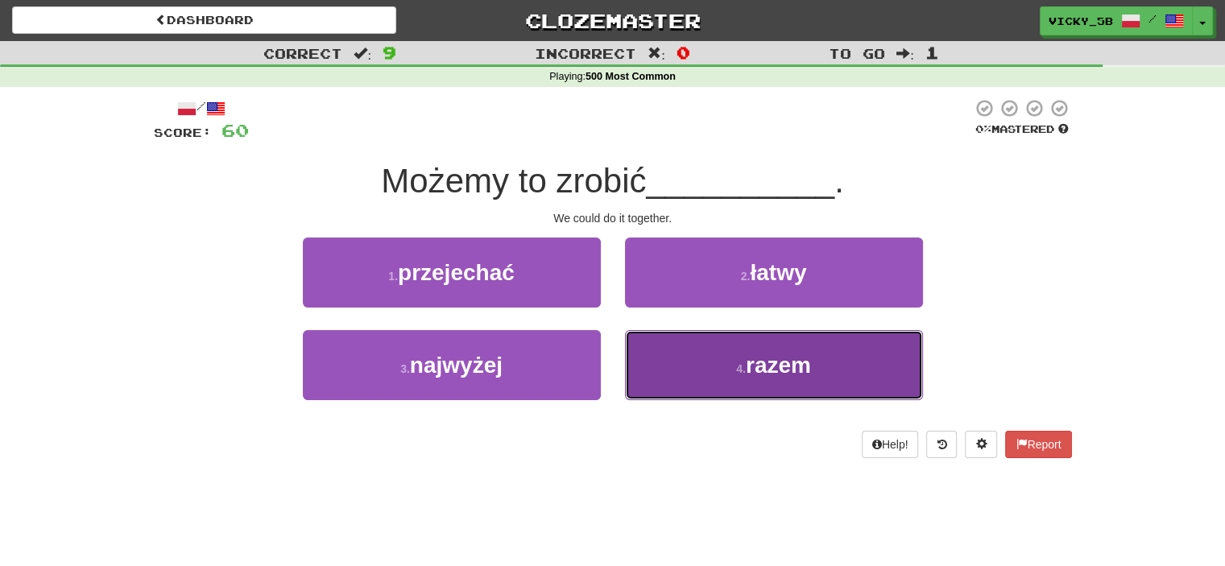
click at [797, 389] on button "4 . razem" at bounding box center [774, 365] width 298 height 70
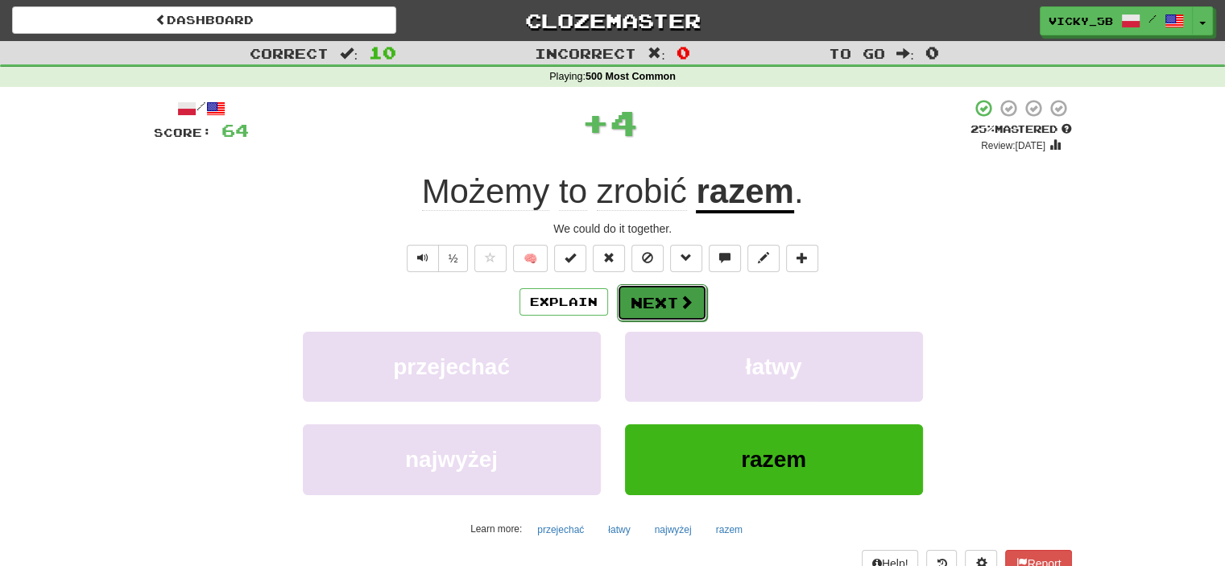
click at [700, 293] on button "Next" at bounding box center [662, 302] width 90 height 37
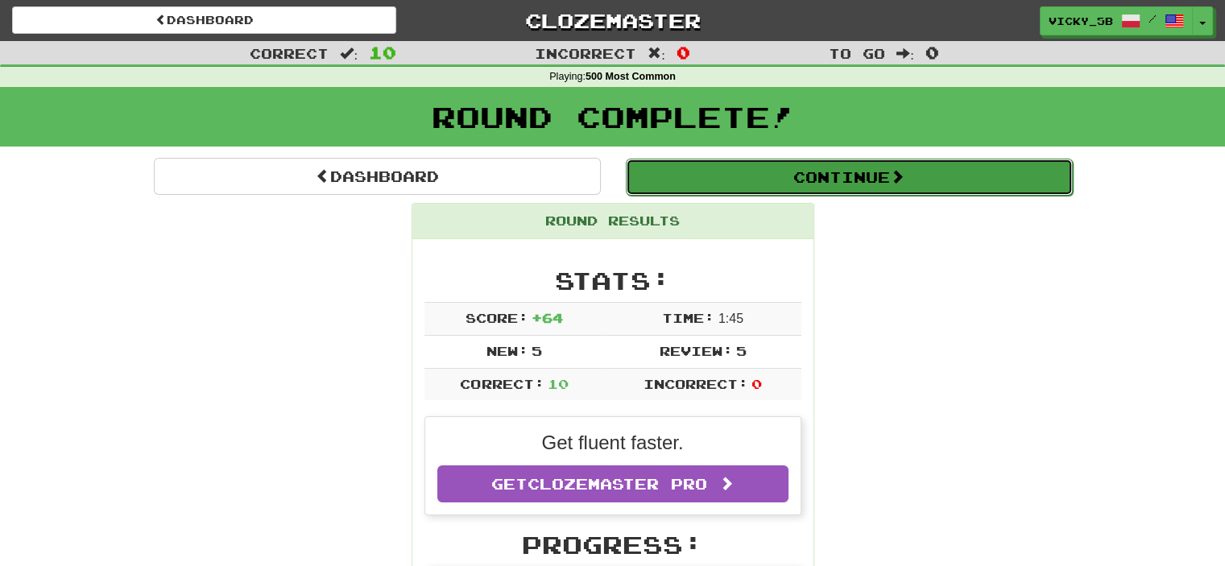
click at [795, 179] on button "Continue" at bounding box center [849, 177] width 447 height 37
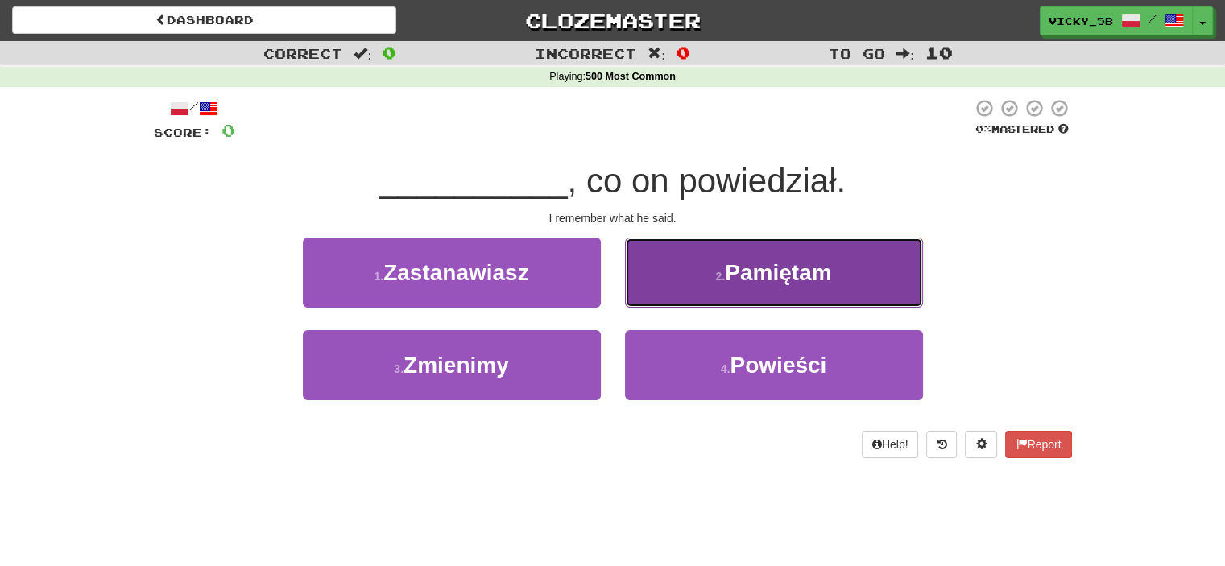
click at [799, 289] on button "2 . Pamiętam" at bounding box center [774, 272] width 298 height 70
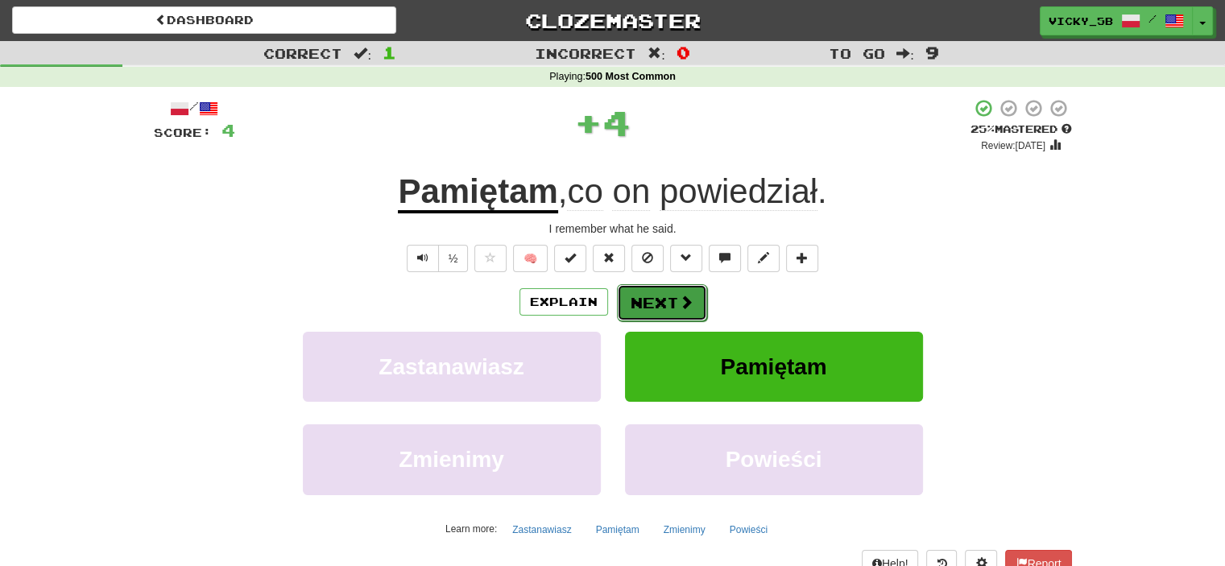
click at [689, 296] on span at bounding box center [686, 302] width 14 height 14
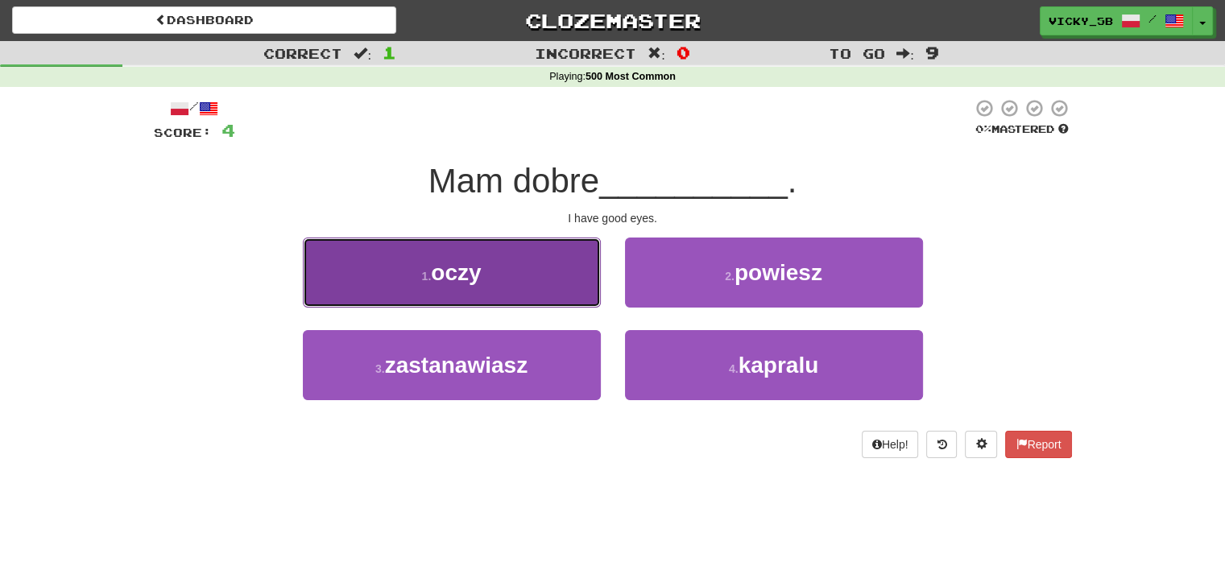
click at [541, 254] on button "1 . oczy" at bounding box center [452, 272] width 298 height 70
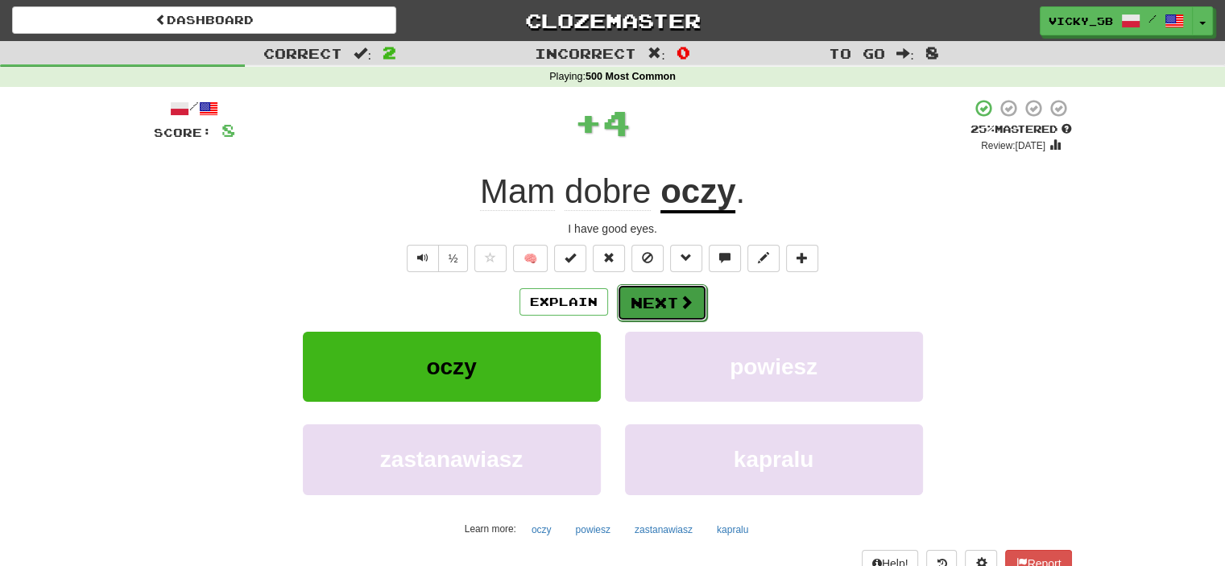
click at [657, 293] on button "Next" at bounding box center [662, 302] width 90 height 37
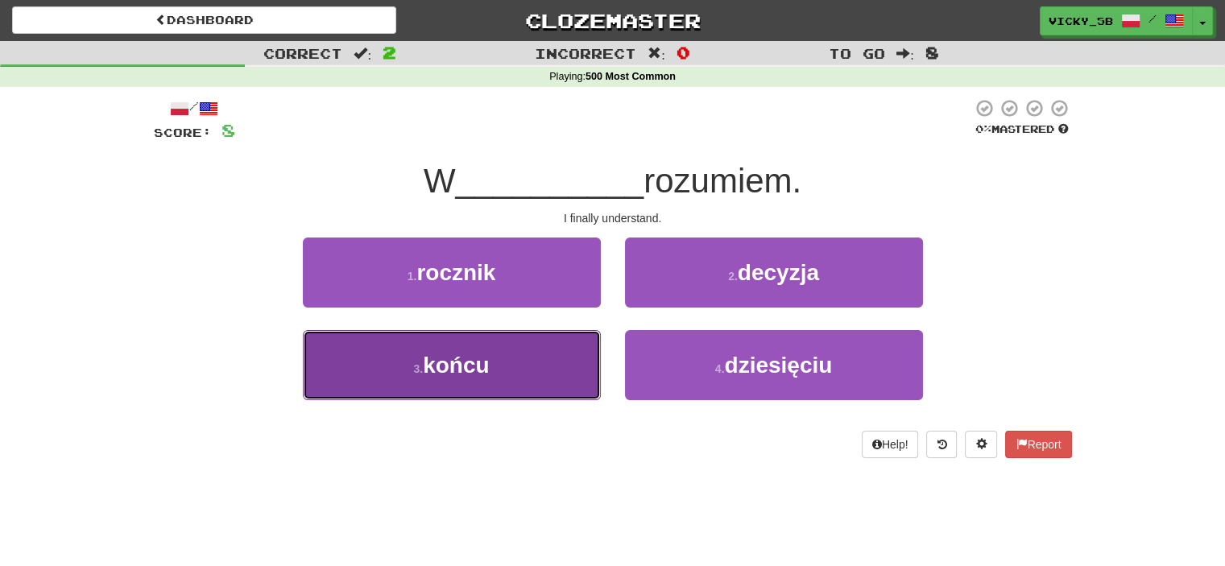
click at [531, 370] on button "3 . końcu" at bounding box center [452, 365] width 298 height 70
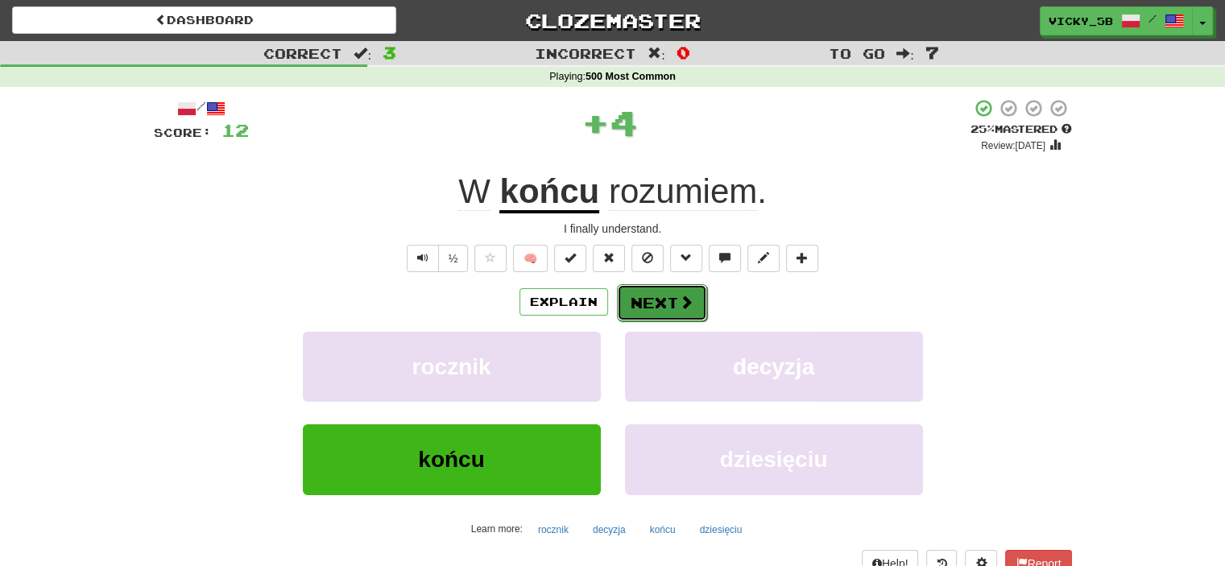
click at [663, 305] on button "Next" at bounding box center [662, 302] width 90 height 37
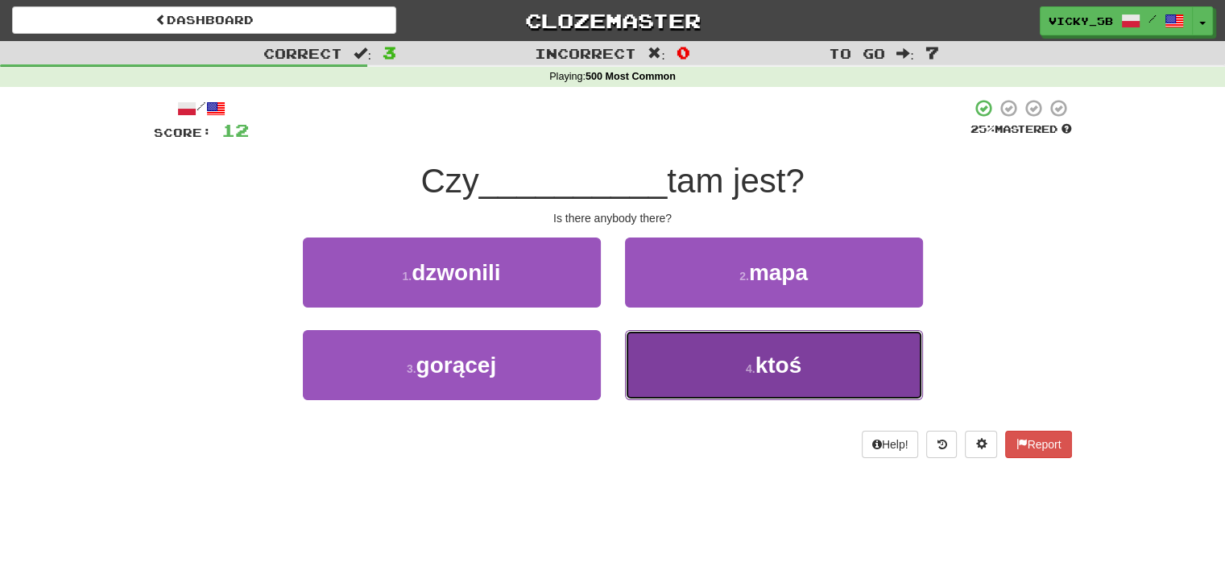
click at [796, 353] on span "ktoś" at bounding box center [778, 365] width 47 height 25
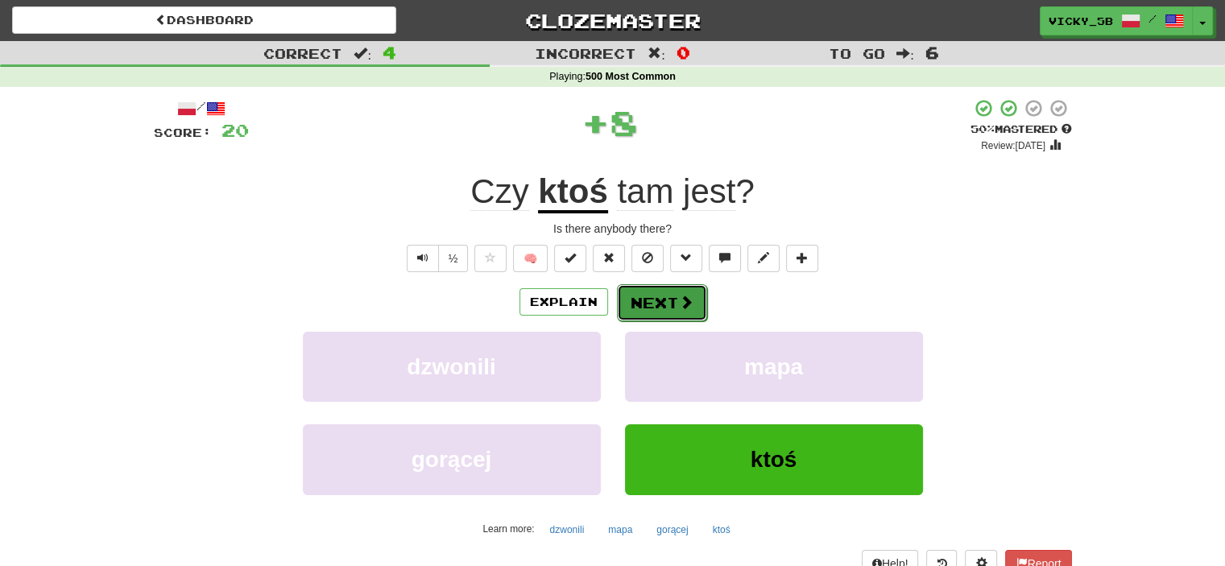
click at [700, 305] on button "Next" at bounding box center [662, 302] width 90 height 37
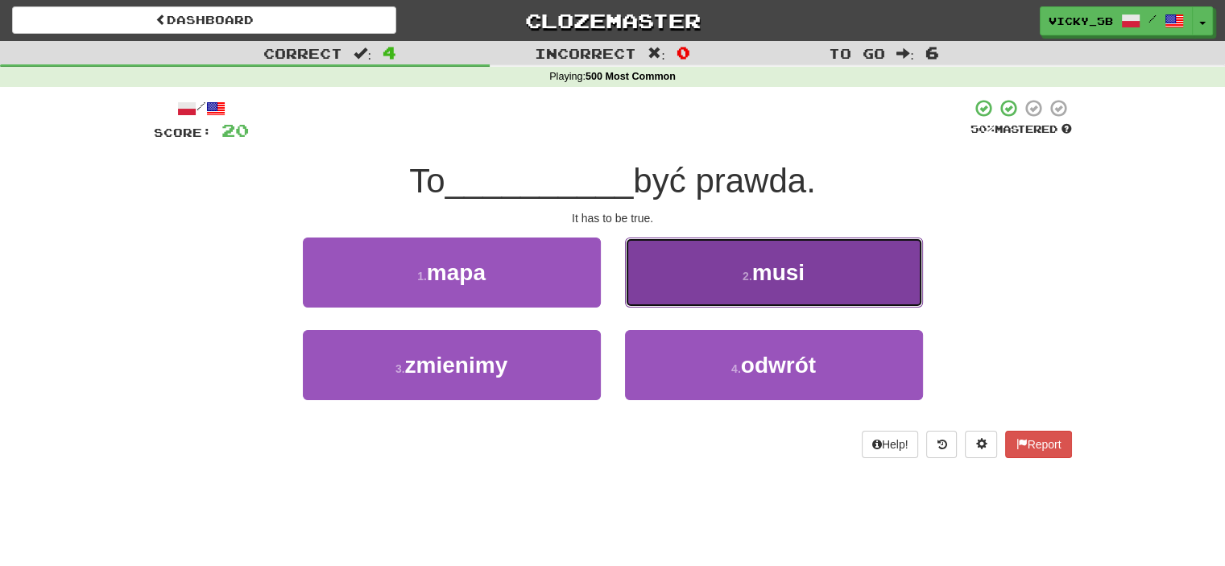
click at [804, 272] on span "musi" at bounding box center [778, 272] width 52 height 25
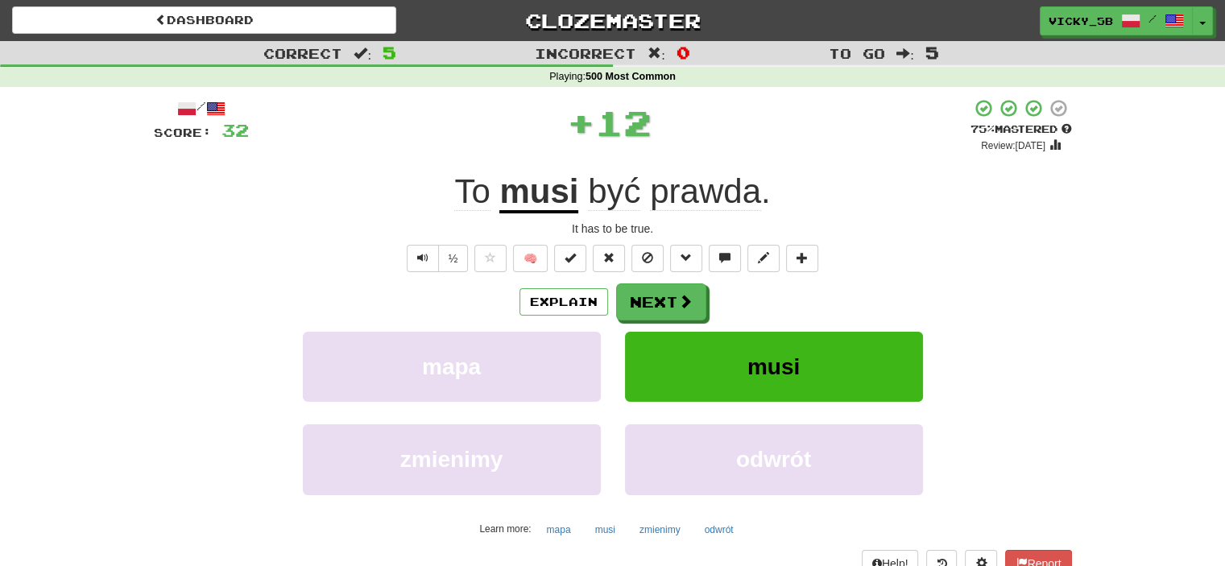
click at [712, 312] on div "Explain Next" at bounding box center [613, 301] width 918 height 37
click at [680, 300] on span at bounding box center [686, 302] width 14 height 14
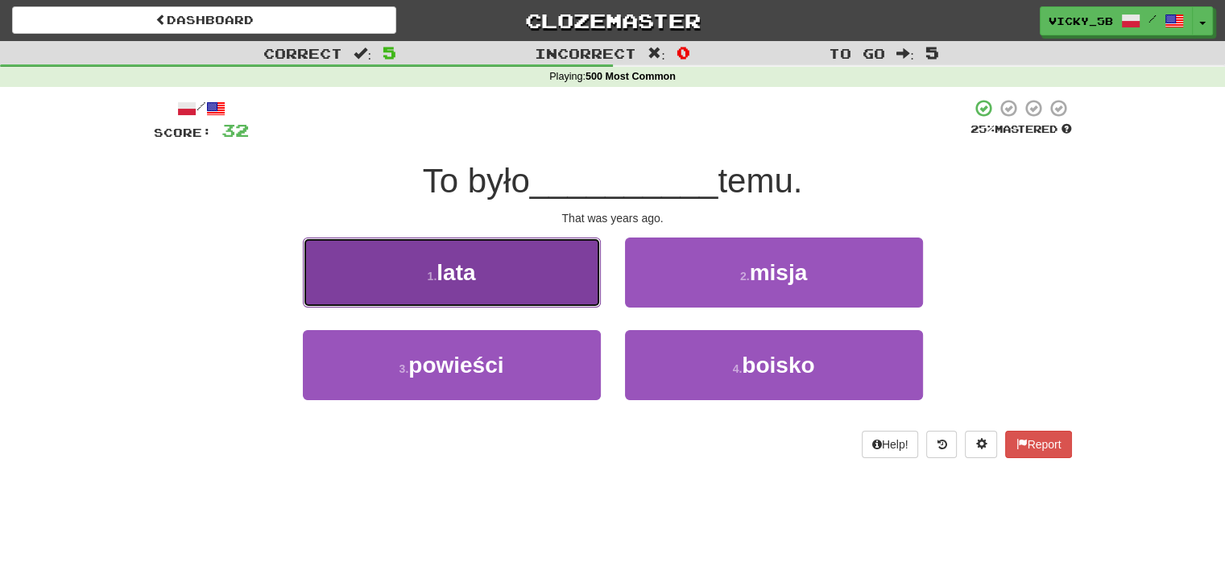
click at [526, 291] on button "1 . lata" at bounding box center [452, 272] width 298 height 70
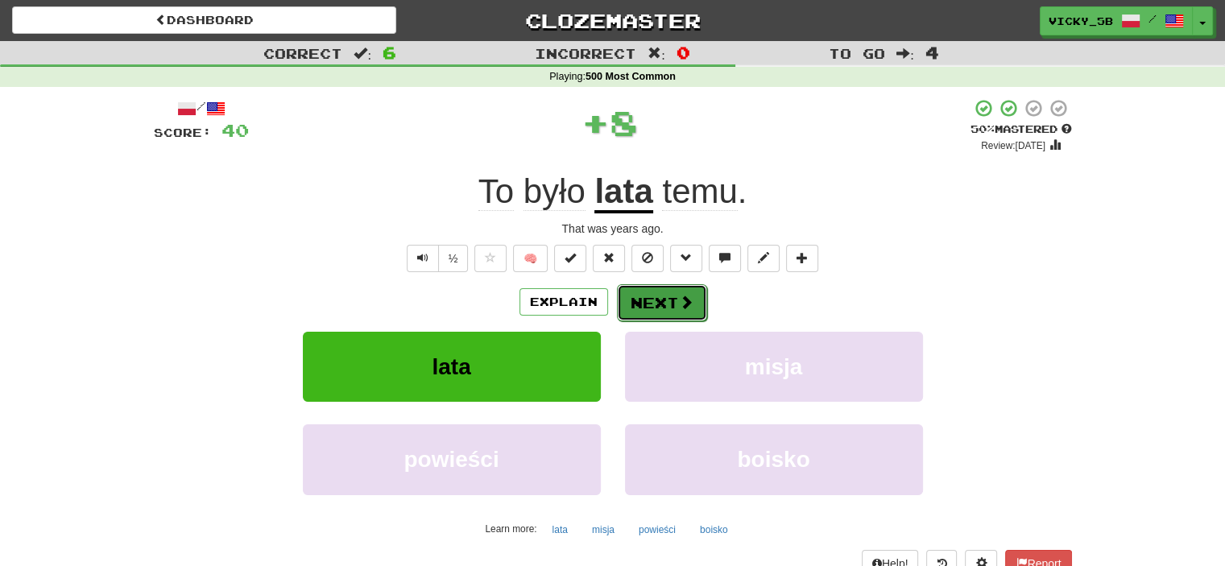
click at [652, 299] on button "Next" at bounding box center [662, 302] width 90 height 37
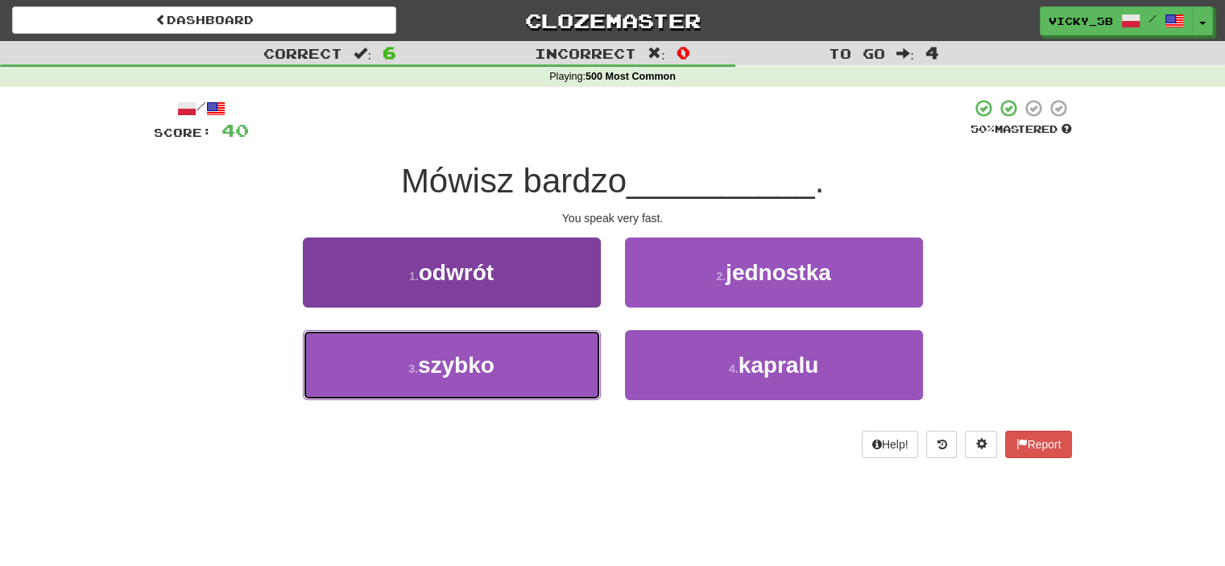
click at [446, 382] on button "3 . szybko" at bounding box center [452, 365] width 298 height 70
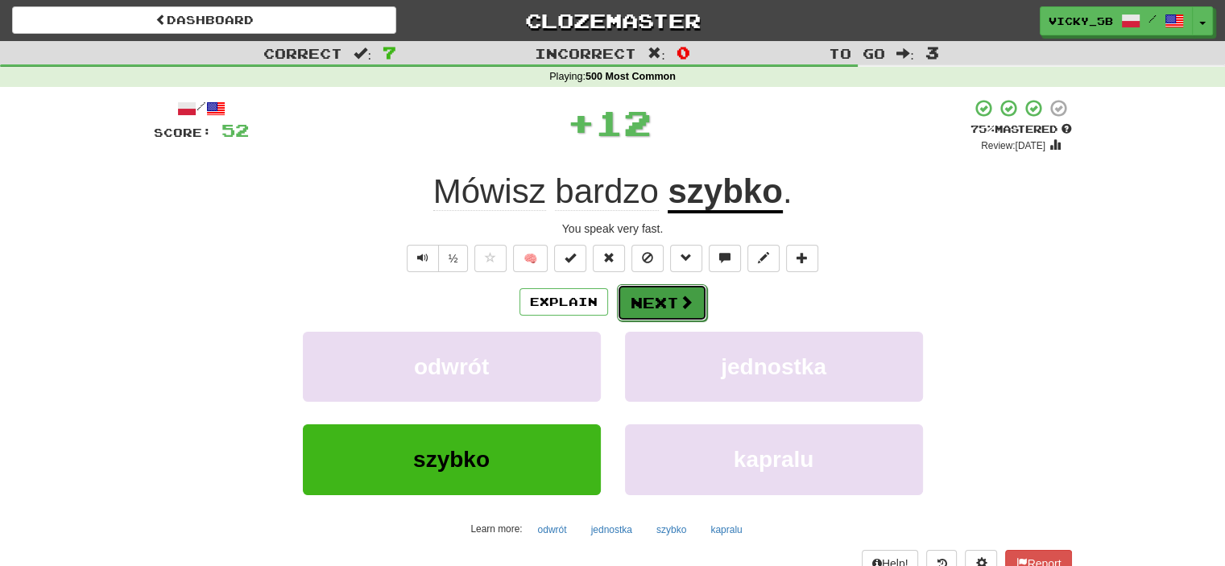
click at [634, 318] on button "Next" at bounding box center [662, 302] width 90 height 37
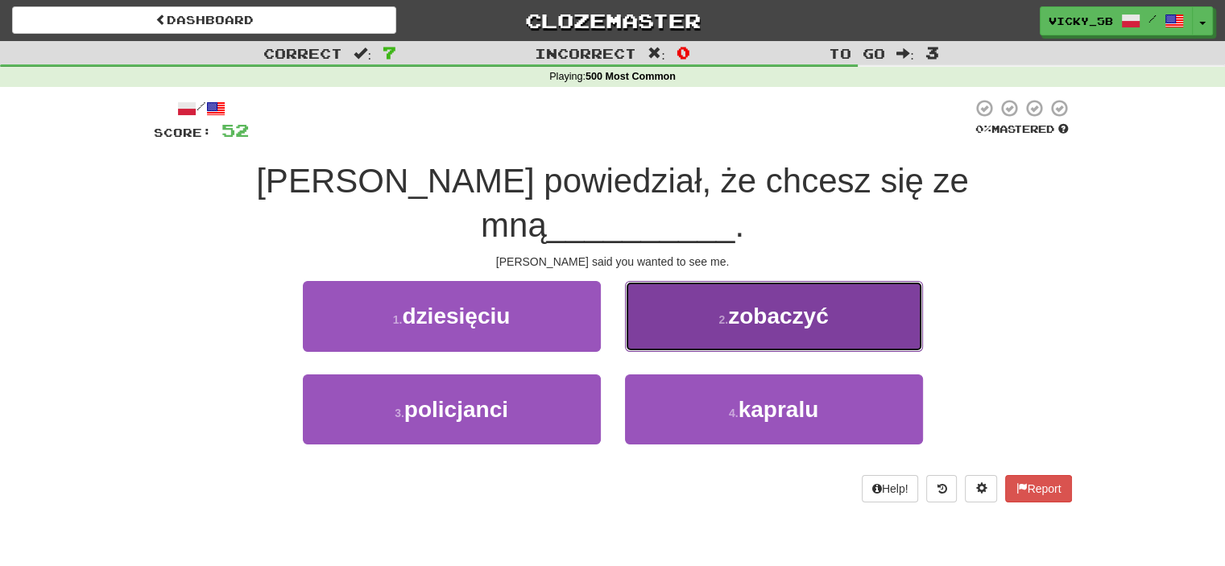
click at [715, 281] on button "2 . zobaczyć" at bounding box center [774, 316] width 298 height 70
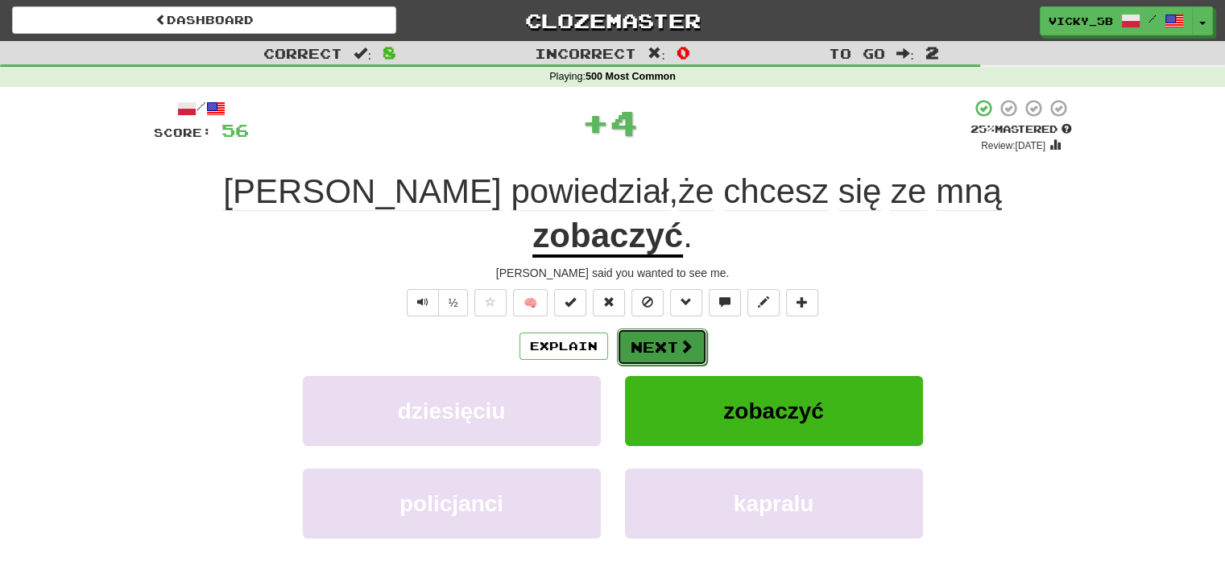
click at [660, 328] on button "Next" at bounding box center [662, 346] width 90 height 37
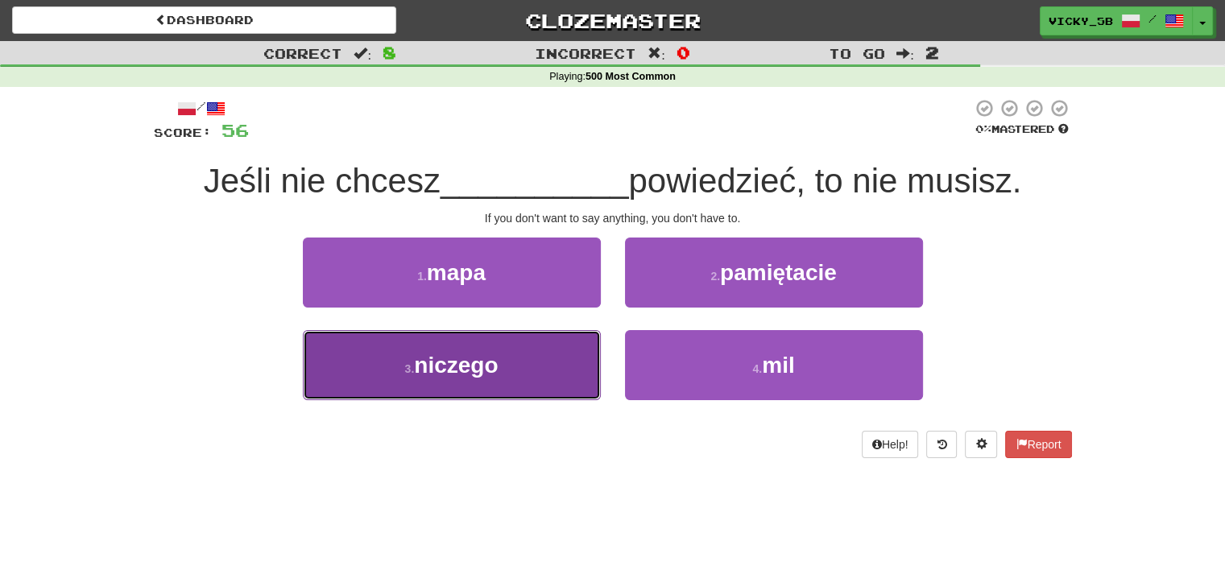
click at [477, 353] on span "niczego" at bounding box center [456, 365] width 84 height 25
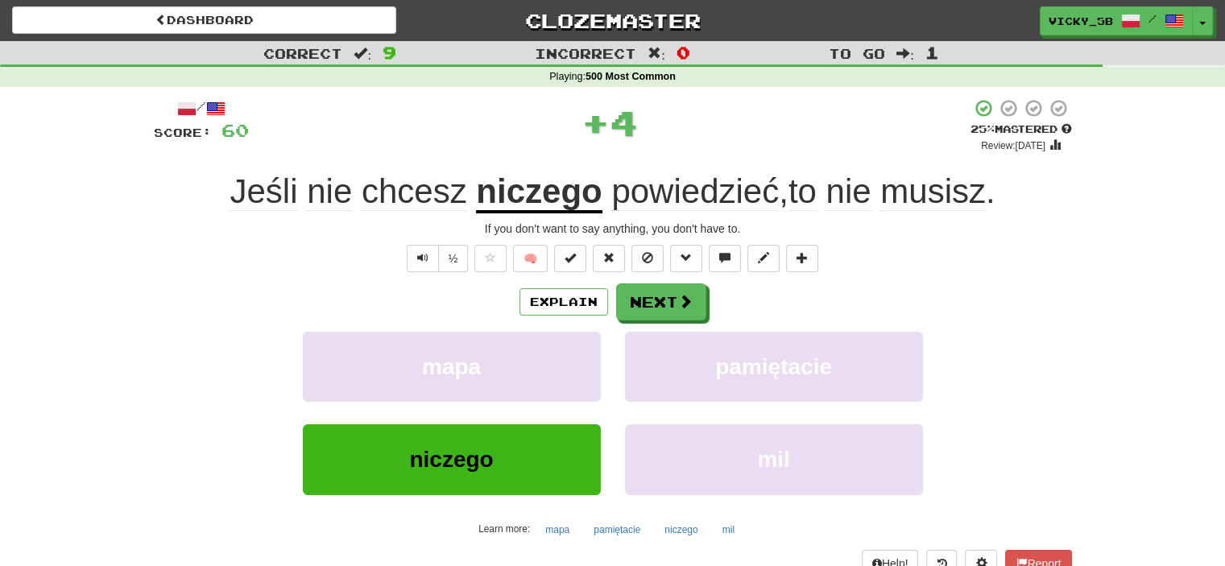
click at [681, 322] on div "Explain Next mapa pamiętacie niczego mil Learn more: mapa pamiętacie niczego mil" at bounding box center [613, 412] width 918 height 258
click at [684, 306] on span at bounding box center [686, 302] width 14 height 14
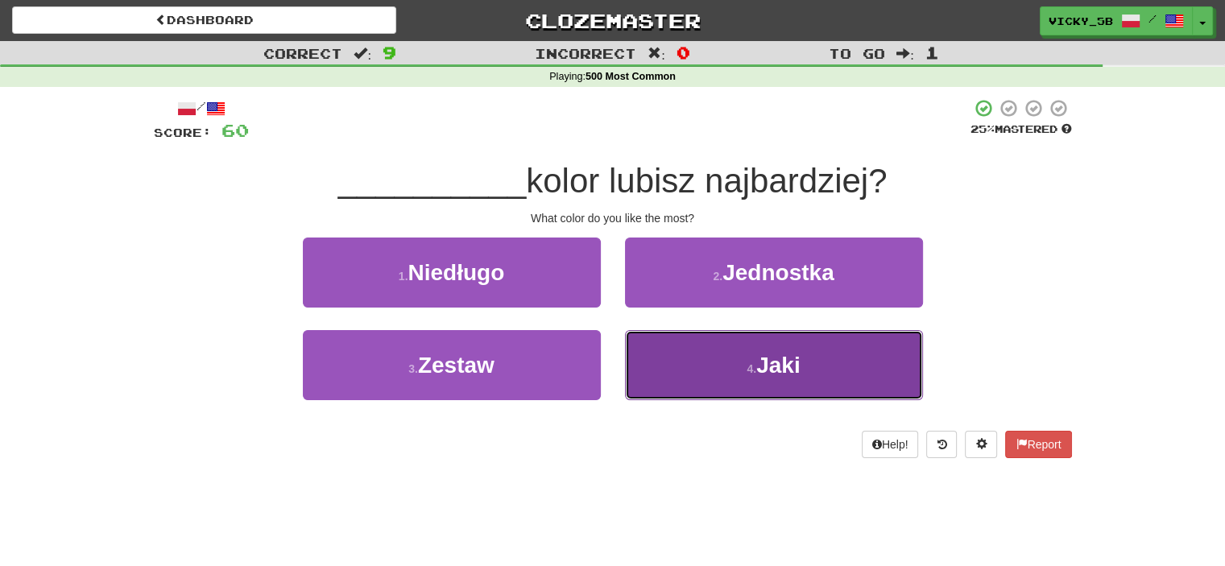
click at [760, 357] on span "Jaki" at bounding box center [778, 365] width 44 height 25
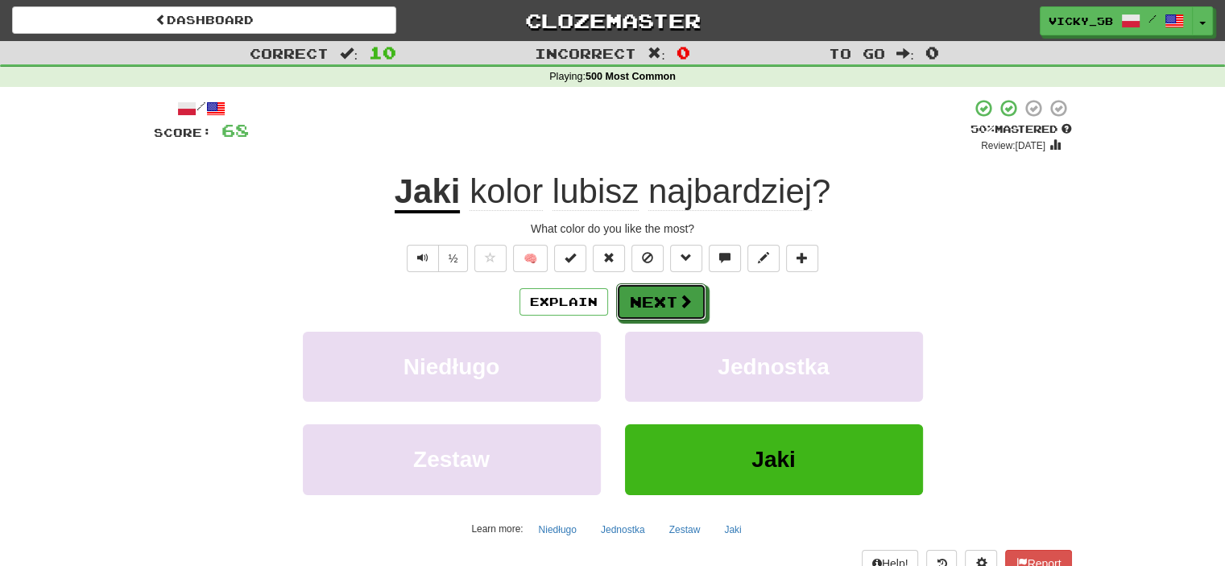
click at [665, 299] on button "Next" at bounding box center [661, 301] width 90 height 37
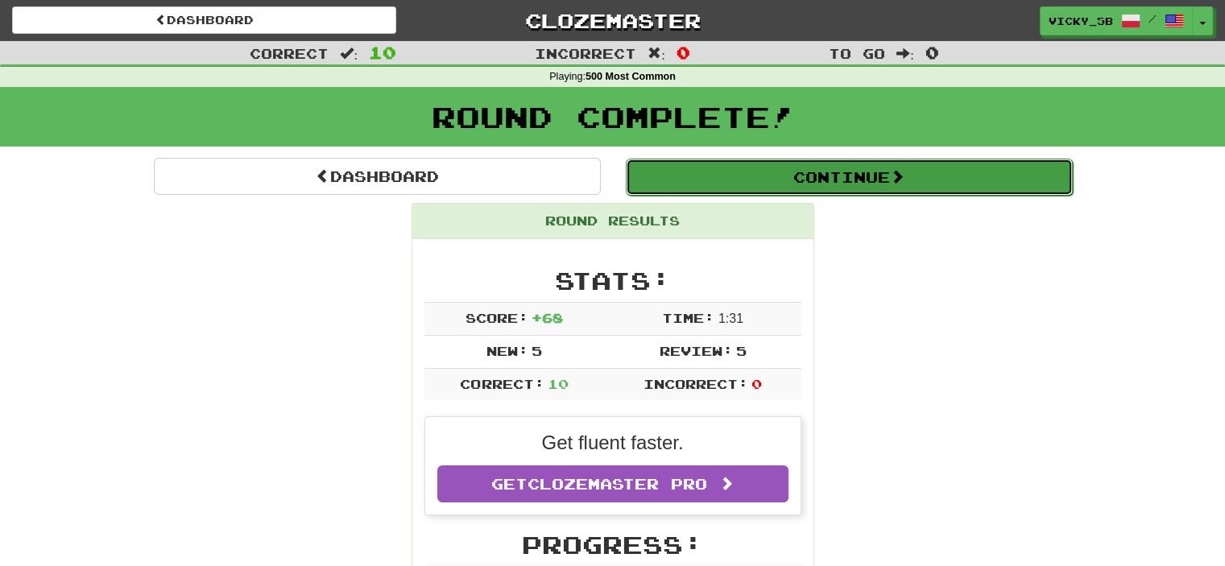
click at [806, 180] on button "Continue" at bounding box center [849, 177] width 447 height 37
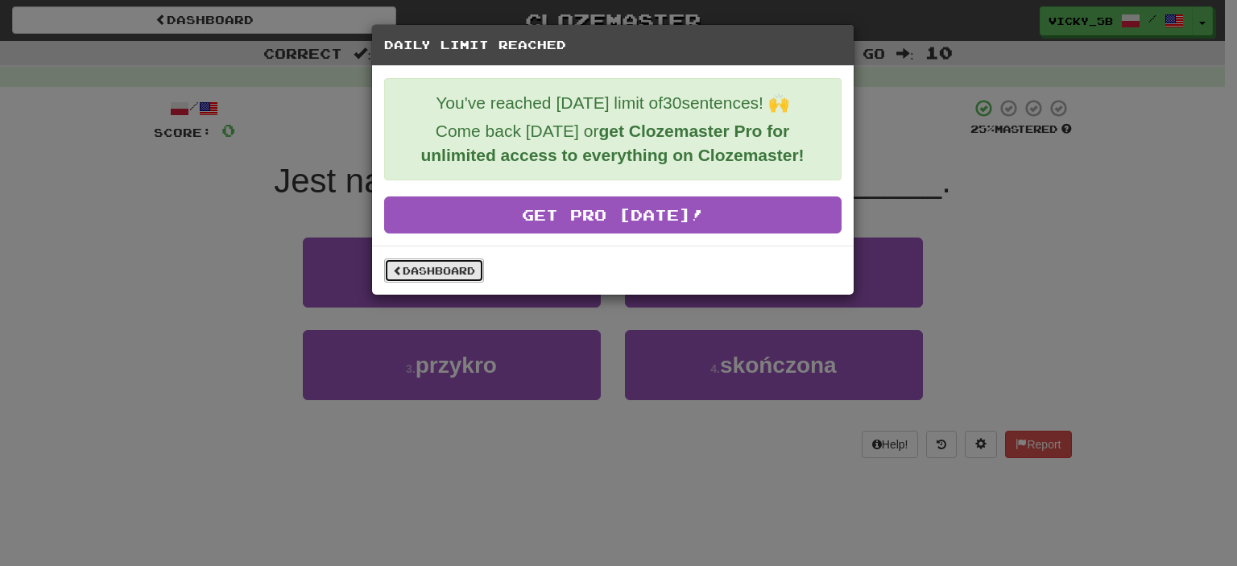
click at [470, 267] on link "Dashboard" at bounding box center [434, 270] width 100 height 24
